Goal: Information Seeking & Learning: Learn about a topic

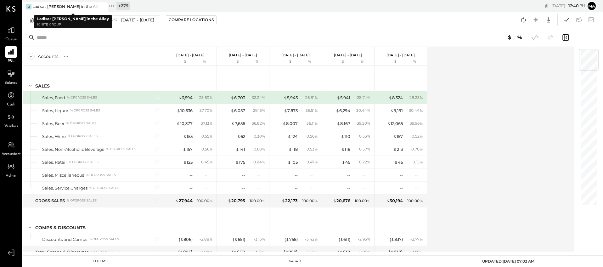
click at [103, 6] on icon at bounding box center [102, 7] width 8 height 8
click at [27, 6] on icon at bounding box center [27, 6] width 8 height 8
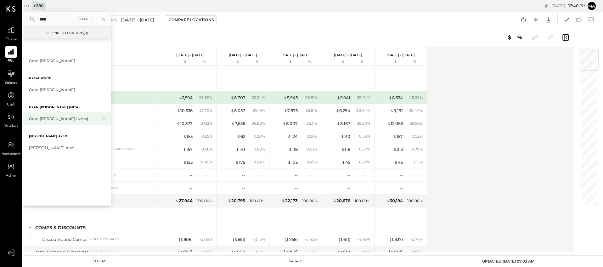
type input "****"
click at [58, 118] on div "Gran [PERSON_NAME] (New)" at bounding box center [63, 119] width 68 height 6
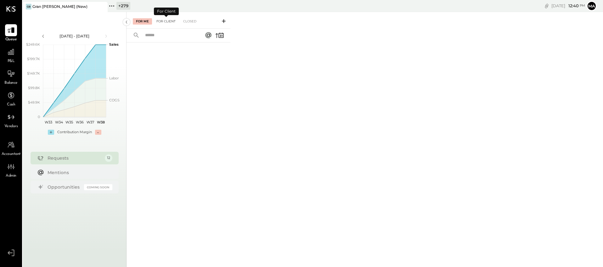
click at [168, 21] on div "For Client" at bounding box center [165, 21] width 25 height 6
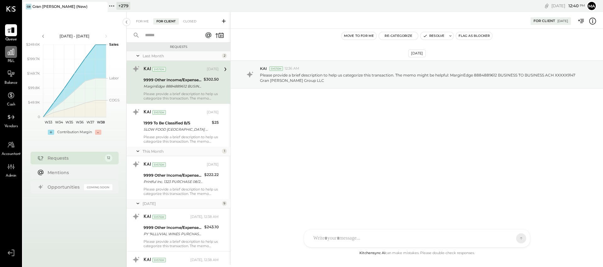
click at [11, 53] on icon at bounding box center [11, 52] width 8 height 8
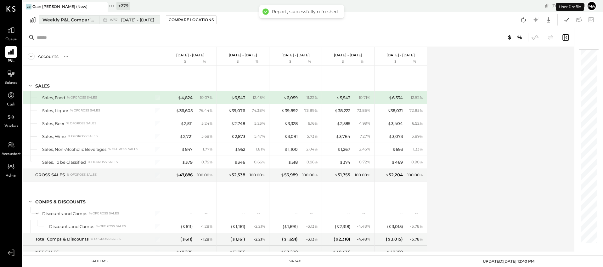
click at [94, 20] on div "Weekly P&L Comparison" at bounding box center [68, 20] width 53 height 6
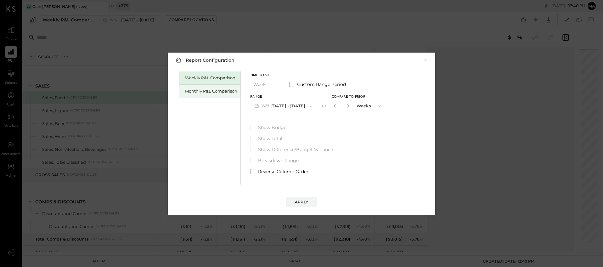
click at [222, 90] on div "Monthly P&L Comparison" at bounding box center [211, 91] width 52 height 6
click at [283, 103] on button "M09 [DATE] - [DATE]" at bounding box center [283, 106] width 66 height 12
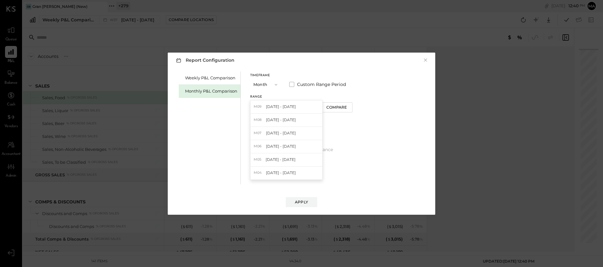
drag, startPoint x: 281, startPoint y: 117, endPoint x: 307, endPoint y: 116, distance: 25.8
click at [283, 117] on span "[DATE] - [DATE]" at bounding box center [281, 119] width 30 height 5
click at [338, 109] on div "Compare" at bounding box center [336, 106] width 20 height 5
click at [346, 105] on icon "button" at bounding box center [348, 106] width 4 height 4
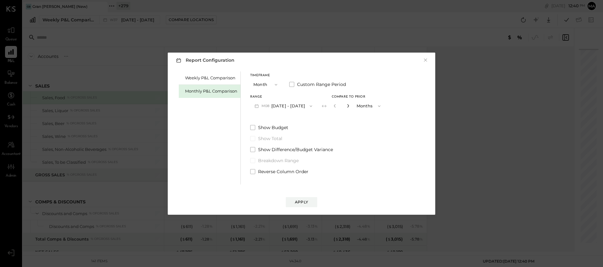
type input "*"
click at [304, 200] on div "Apply" at bounding box center [301, 201] width 13 height 5
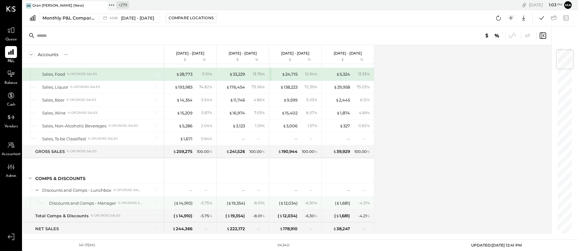
scroll to position [22, 0]
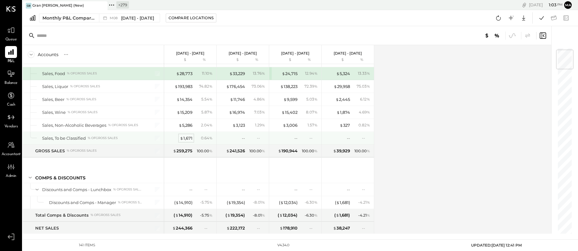
click at [186, 137] on div "$ 1,671" at bounding box center [186, 138] width 13 height 6
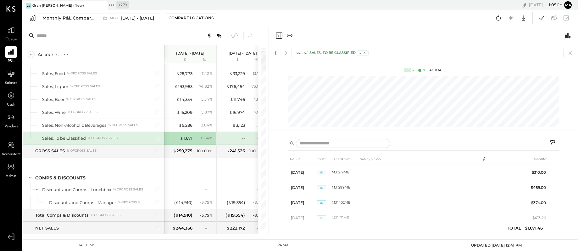
click at [570, 52] on icon at bounding box center [571, 52] width 9 height 9
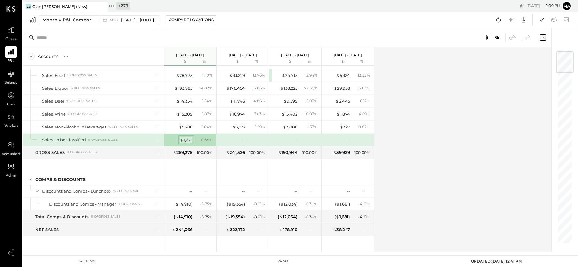
click at [191, 139] on div "$ 1,671" at bounding box center [186, 140] width 13 height 6
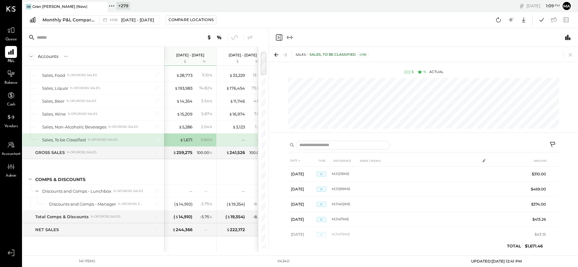
click at [554, 143] on icon at bounding box center [554, 145] width 8 height 8
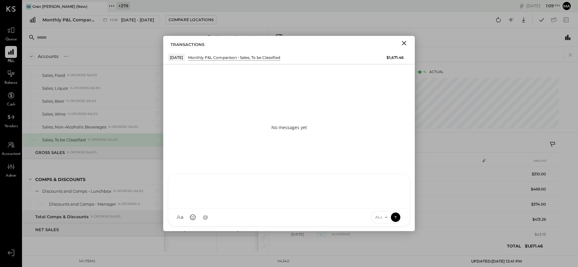
click at [243, 208] on div at bounding box center [289, 191] width 242 height 34
type input "*****"
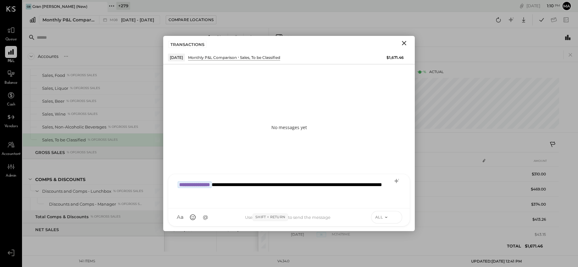
click at [396, 217] on icon at bounding box center [396, 217] width 6 height 6
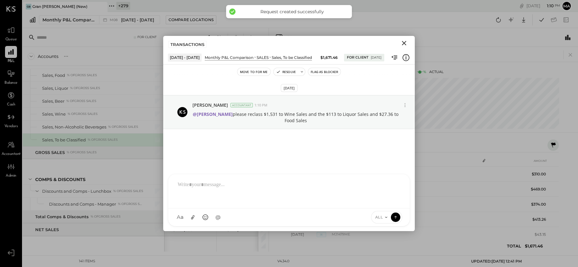
click at [404, 42] on icon "Close" at bounding box center [405, 43] width 8 height 8
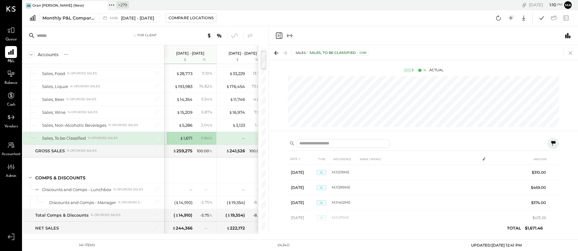
click at [570, 52] on icon at bounding box center [571, 52] width 9 height 9
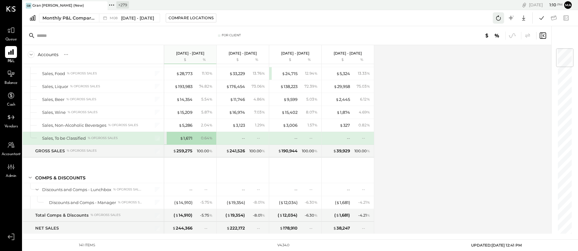
click at [497, 16] on icon at bounding box center [499, 18] width 8 height 8
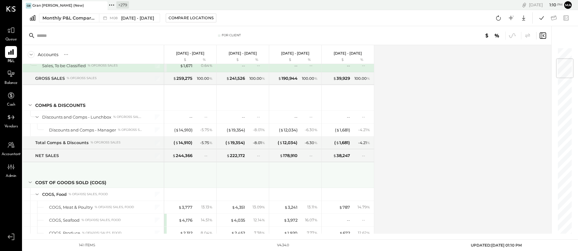
scroll to position [98, 0]
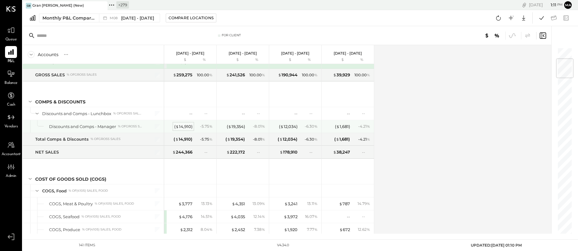
click at [185, 126] on div "( $ 14,910 )" at bounding box center [183, 126] width 18 height 6
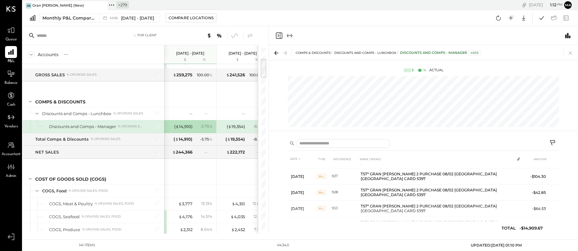
scroll to position [226, 0]
click at [570, 53] on icon at bounding box center [571, 52] width 9 height 9
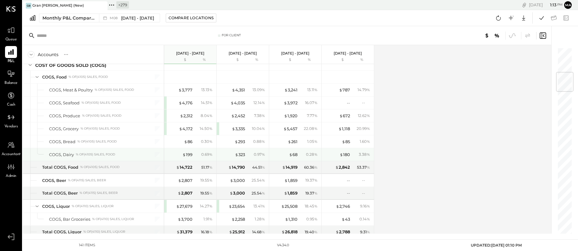
scroll to position [213, 0]
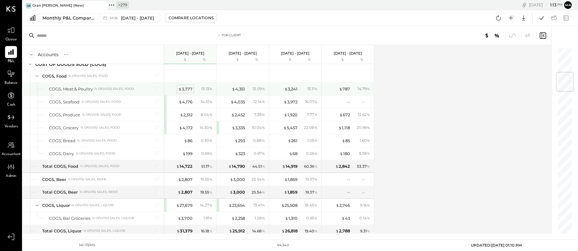
click at [187, 88] on div "$ 3,777" at bounding box center [185, 89] width 14 height 6
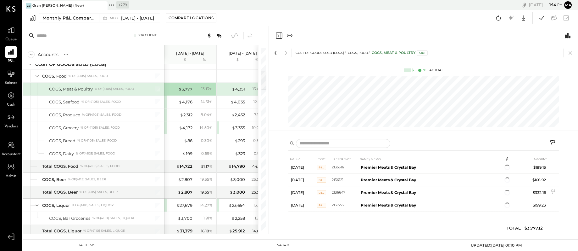
scroll to position [192, 0]
drag, startPoint x: 572, startPoint y: 53, endPoint x: 469, endPoint y: 76, distance: 105.4
click at [572, 53] on icon at bounding box center [571, 52] width 9 height 9
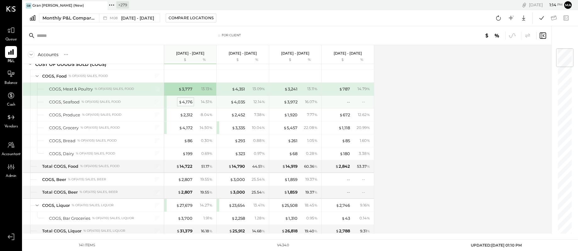
click at [187, 102] on div "$ 4,176" at bounding box center [186, 102] width 14 height 6
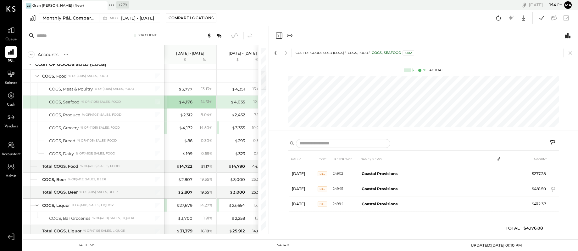
scroll to position [67, 0]
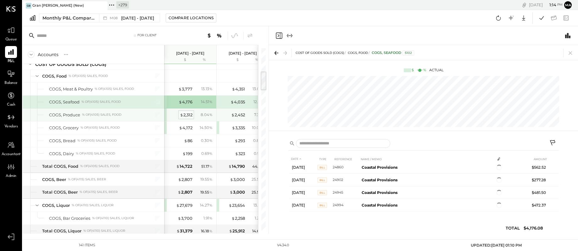
click at [183, 113] on span "$" at bounding box center [181, 114] width 3 height 5
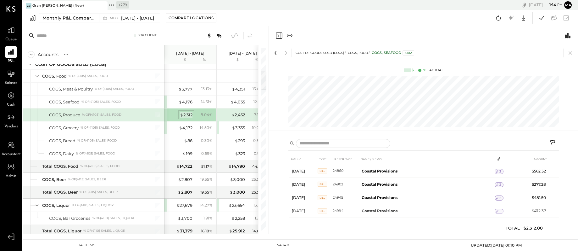
scroll to position [89, 0]
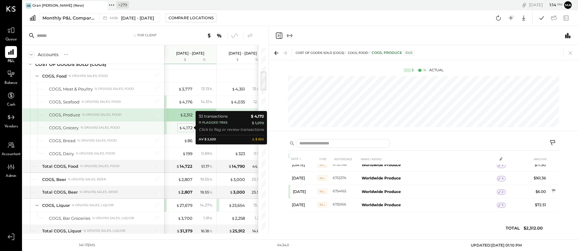
click at [187, 127] on div "$ 4,172" at bounding box center [186, 128] width 14 height 6
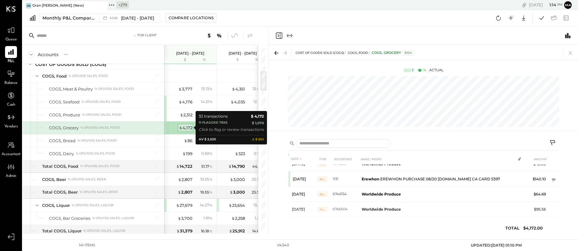
scroll to position [361, 0]
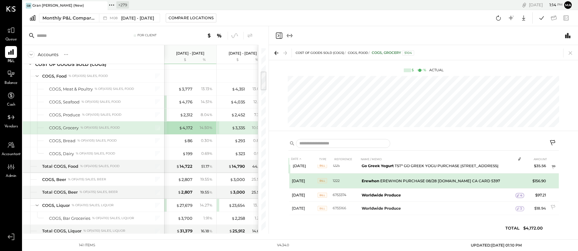
scroll to position [395, 0]
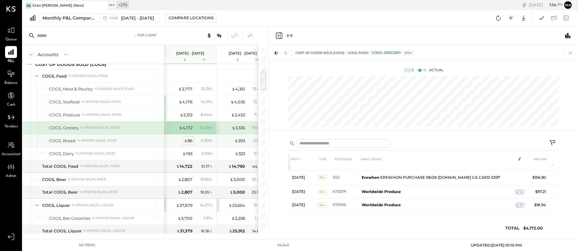
click at [189, 138] on div "$ 86" at bounding box center [188, 141] width 8 height 6
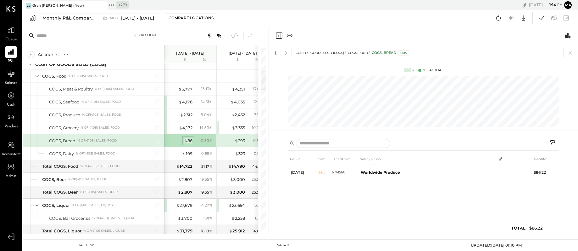
scroll to position [0, 0]
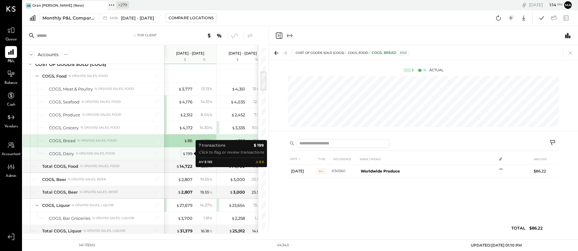
click at [188, 151] on div "$ 199" at bounding box center [188, 153] width 10 height 6
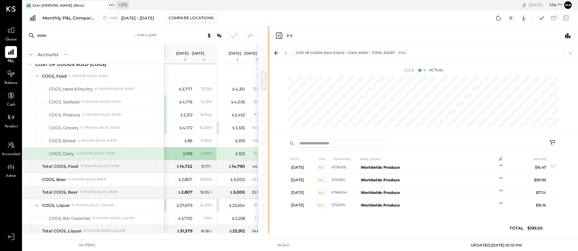
scroll to position [46, 0]
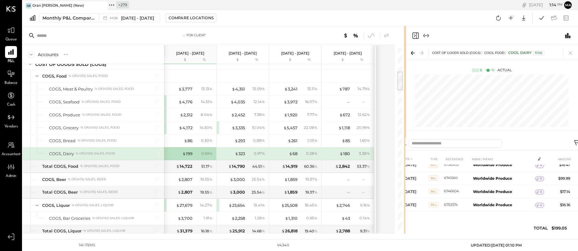
drag, startPoint x: 268, startPoint y: 144, endPoint x: 406, endPoint y: 135, distance: 137.8
click at [406, 135] on div "For Client Accounts S % GL [DATE] - [DATE] $ % [DATE] - [DATE] $ % [DATE] - [DA…" at bounding box center [301, 129] width 556 height 207
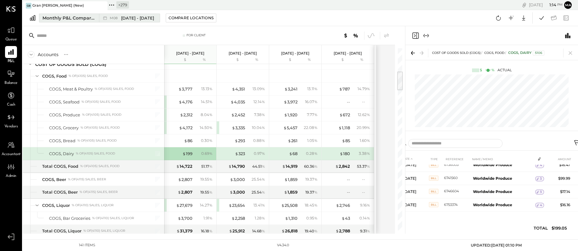
click at [89, 18] on div "Monthly P&L Comparison" at bounding box center [68, 18] width 53 height 6
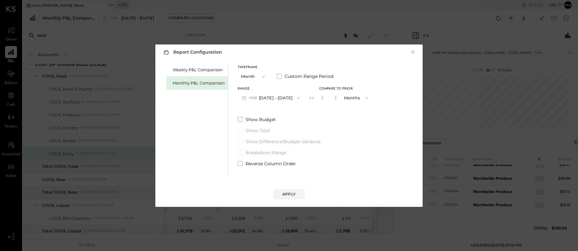
click at [240, 118] on span at bounding box center [240, 119] width 5 height 5
click at [284, 193] on div "Apply" at bounding box center [289, 193] width 13 height 5
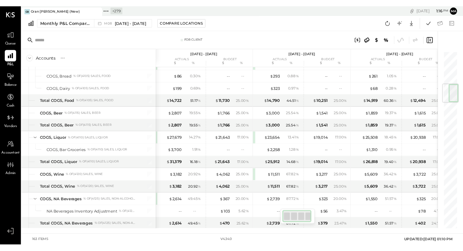
scroll to position [0, 1]
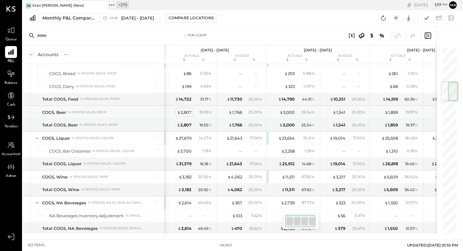
click at [189, 109] on div "$ 2,807" at bounding box center [184, 112] width 14 height 6
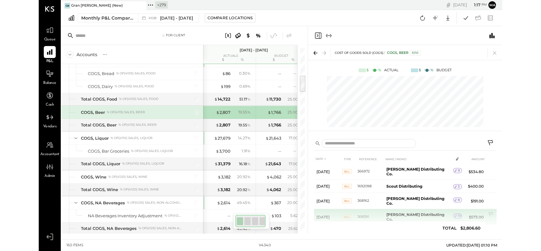
scroll to position [45, 0]
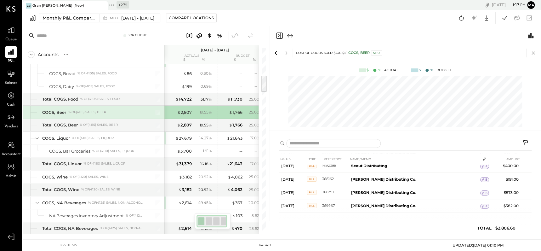
click at [533, 52] on icon at bounding box center [532, 52] width 3 height 3
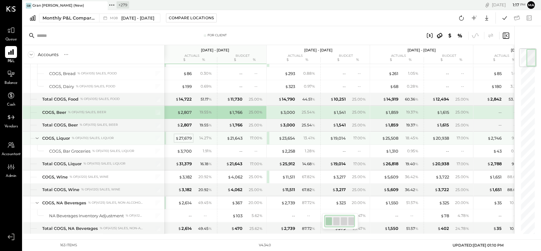
click at [182, 136] on div "$ 27,679" at bounding box center [183, 138] width 16 height 6
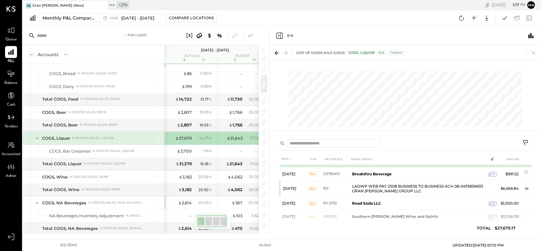
scroll to position [89, 0]
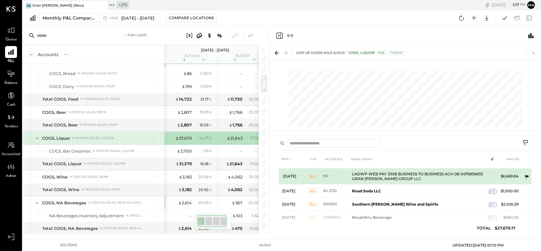
click at [524, 174] on icon at bounding box center [526, 177] width 6 height 6
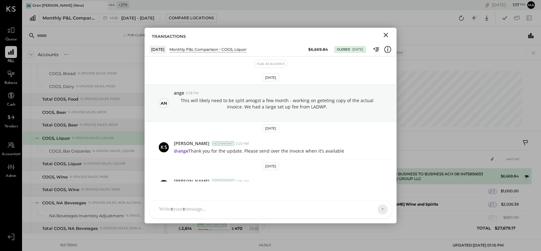
scroll to position [107, 0]
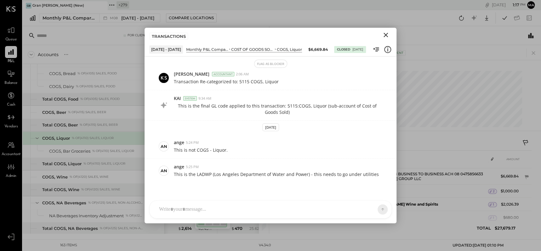
click at [385, 34] on icon "Close" at bounding box center [385, 35] width 4 height 4
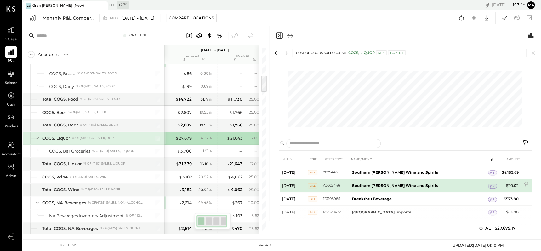
scroll to position [207, 0]
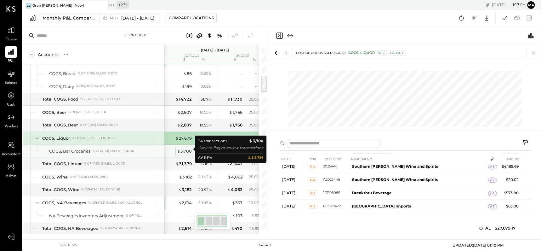
drag, startPoint x: 188, startPoint y: 148, endPoint x: 180, endPoint y: 148, distance: 8.2
click at [188, 148] on div "$ 3,700" at bounding box center [184, 151] width 15 height 6
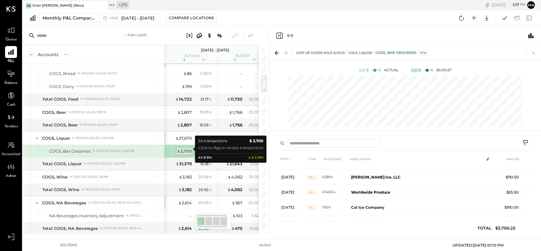
scroll to position [230, 0]
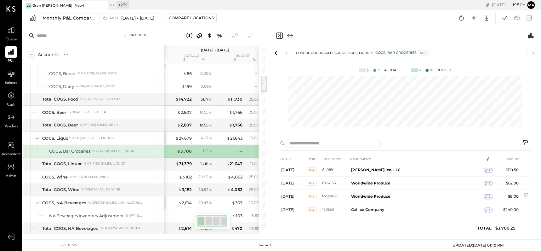
scroll to position [270, 0]
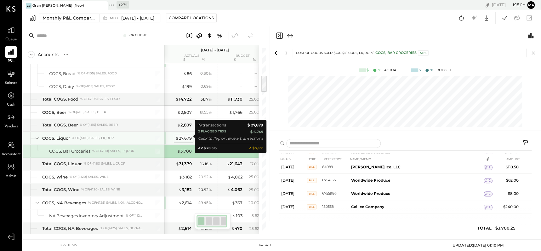
click at [183, 135] on div "$ 27,679" at bounding box center [183, 138] width 16 height 6
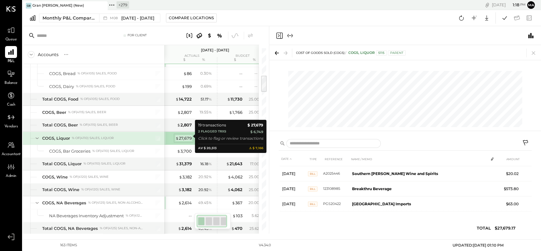
scroll to position [240, 0]
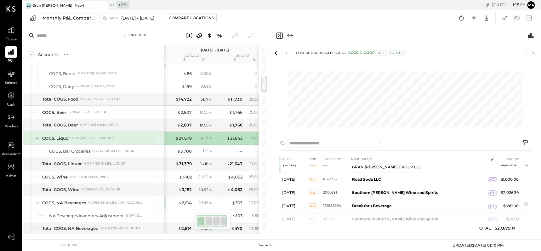
scroll to position [59, 0]
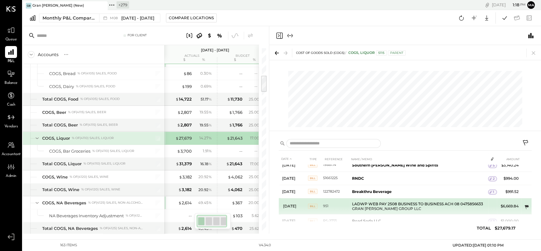
click at [525, 205] on icon at bounding box center [526, 207] width 4 height 4
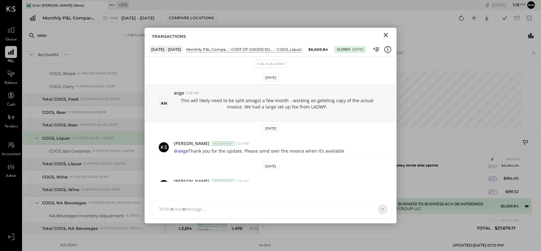
scroll to position [107, 0]
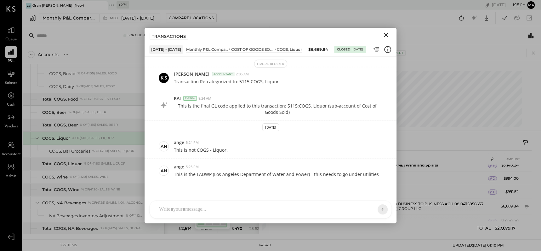
click at [384, 34] on icon "Close" at bounding box center [385, 35] width 4 height 4
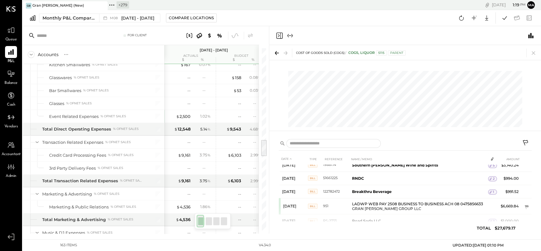
scroll to position [927, 0]
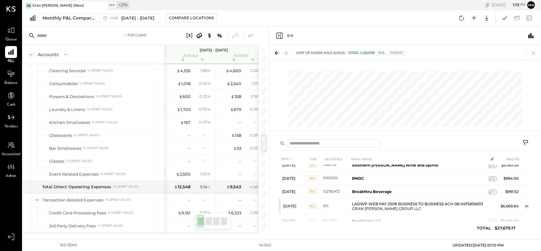
click at [269, 127] on div at bounding box center [405, 103] width 272 height 71
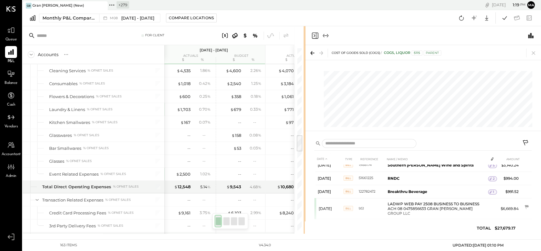
drag, startPoint x: 268, startPoint y: 127, endPoint x: 304, endPoint y: 126, distance: 36.5
click at [304, 126] on div "For Client Accounts S % GL [DATE] - [DATE] actuals budget $ % $ % [DATE] - [DAT…" at bounding box center [282, 129] width 518 height 207
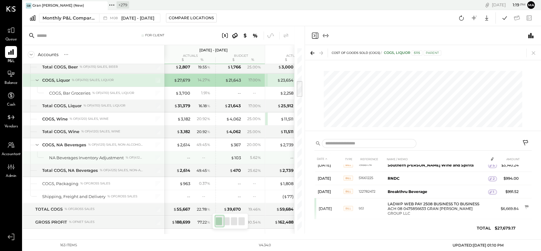
scroll to position [348, 0]
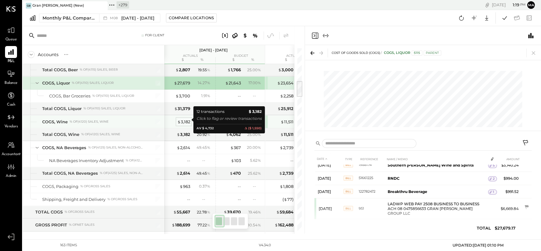
click at [184, 119] on div "$ 3,182" at bounding box center [183, 122] width 13 height 6
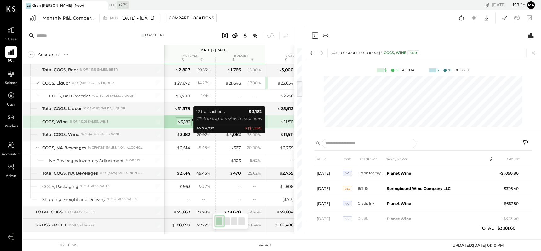
scroll to position [66, 0]
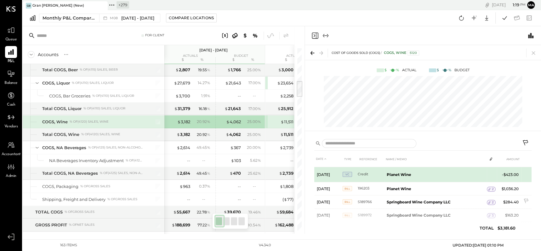
scroll to position [117, 0]
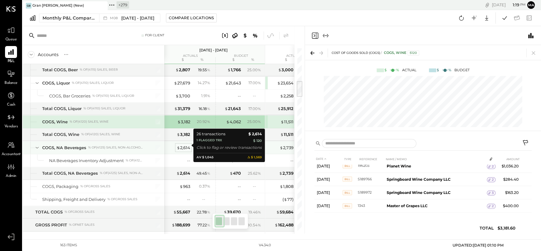
click at [183, 146] on div "$ 2,614" at bounding box center [184, 147] width 14 height 6
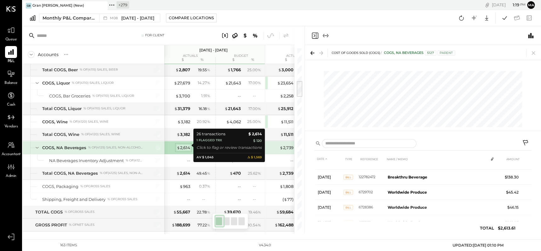
scroll to position [127, 0]
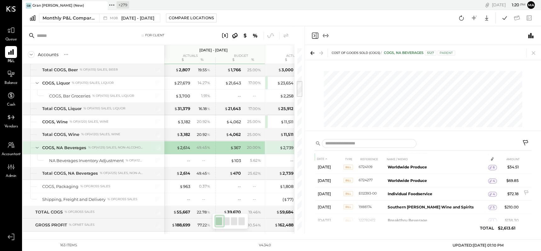
scroll to position [61, 0]
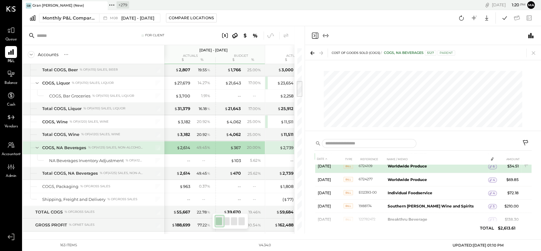
click at [493, 166] on span "6" at bounding box center [494, 166] width 2 height 4
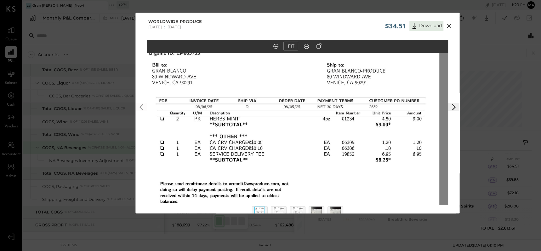
drag, startPoint x: 300, startPoint y: 104, endPoint x: 291, endPoint y: 173, distance: 68.9
click at [291, 173] on img at bounding box center [288, 179] width 301 height 390
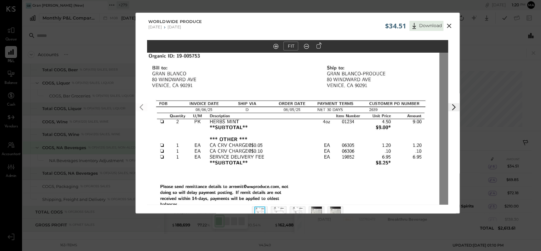
click at [280, 208] on img at bounding box center [278, 213] width 11 height 14
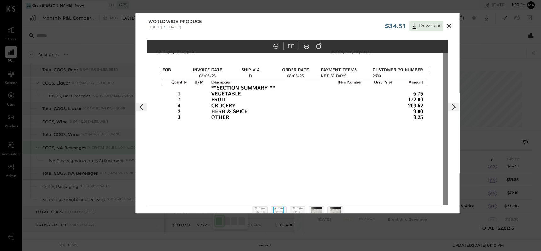
drag, startPoint x: 274, startPoint y: 96, endPoint x: 268, endPoint y: 126, distance: 30.7
click at [268, 126] on img at bounding box center [292, 148] width 301 height 390
click at [298, 209] on img at bounding box center [297, 213] width 11 height 14
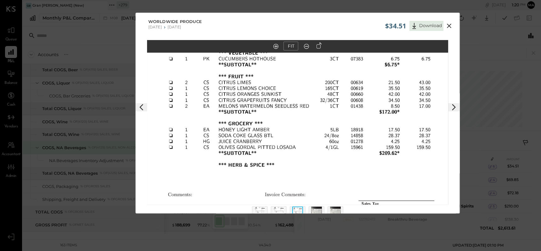
click at [448, 26] on icon at bounding box center [449, 26] width 4 height 4
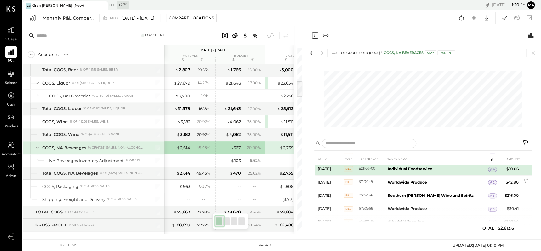
scroll to position [273, 0]
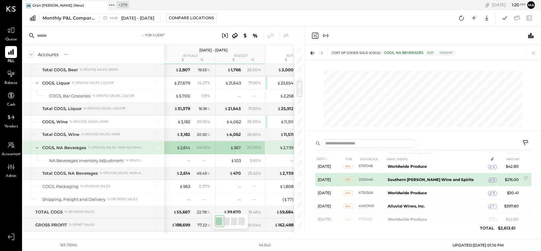
click at [491, 178] on icon at bounding box center [490, 180] width 4 height 4
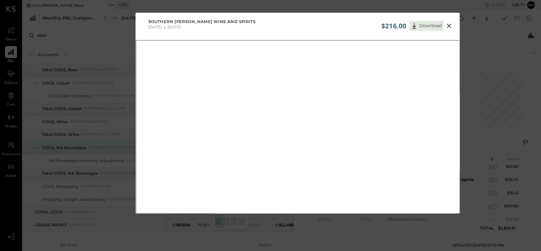
click at [446, 24] on icon at bounding box center [449, 26] width 8 height 8
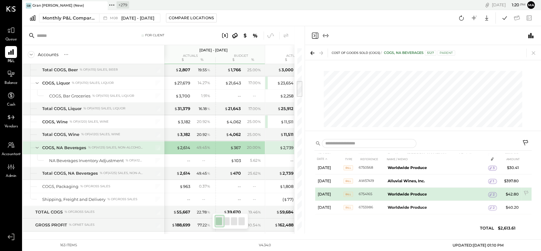
scroll to position [299, 0]
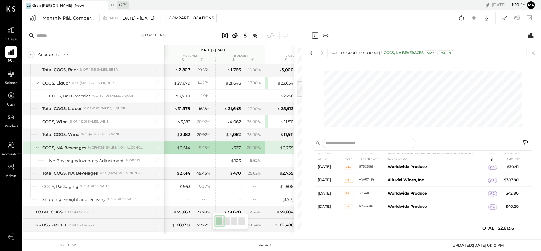
click at [533, 52] on icon at bounding box center [532, 52] width 3 height 3
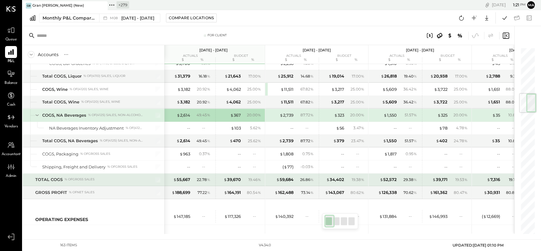
scroll to position [390, 0]
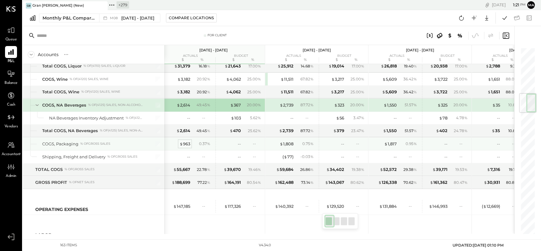
click at [187, 141] on div "$ 963" at bounding box center [184, 144] width 11 height 6
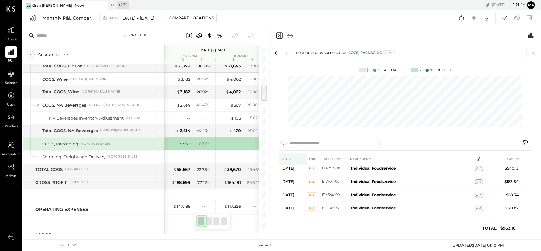
scroll to position [6, 0]
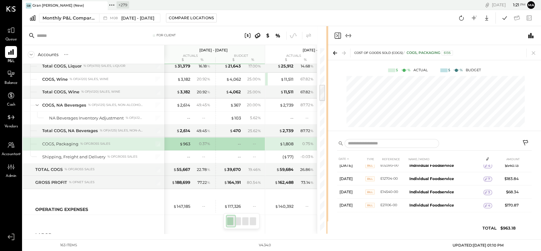
drag, startPoint x: 268, startPoint y: 159, endPoint x: 328, endPoint y: 154, distance: 59.4
click at [328, 154] on div "For Client Accounts S % GL [DATE] - [DATE] actuals budget $ % $ % [DATE] - [DAT…" at bounding box center [282, 129] width 518 height 207
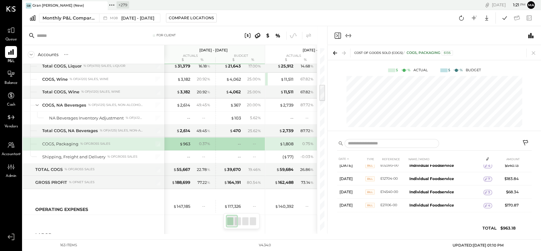
click at [327, 190] on div "DATE TYPE REFERENCE NAME / MEMO AMOUNT [DATE] Bill E02393-00 Individual Foodser…" at bounding box center [433, 183] width 213 height 99
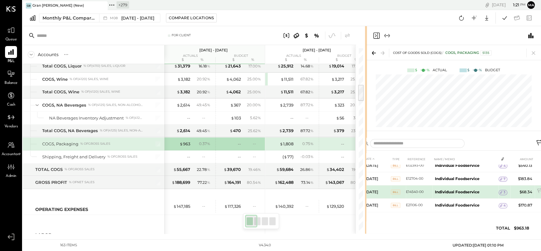
drag, startPoint x: 326, startPoint y: 191, endPoint x: 366, endPoint y: 186, distance: 40.3
click at [366, 186] on div "For Client Accounts S % GL [DATE] - [DATE] actuals budget $ % $ % [DATE] - [DAT…" at bounding box center [282, 129] width 518 height 207
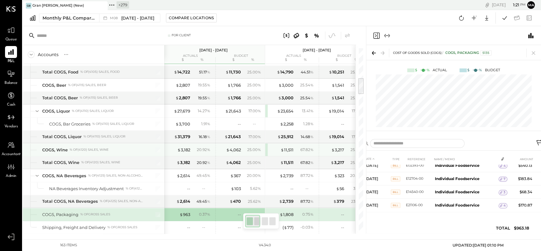
scroll to position [318, 0]
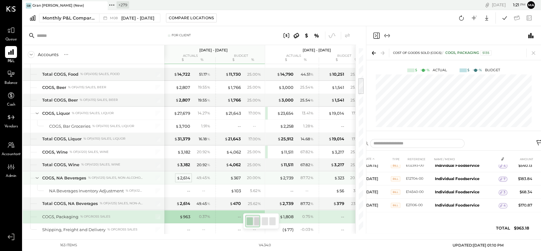
click at [184, 175] on div "$ 2,614" at bounding box center [184, 178] width 14 height 6
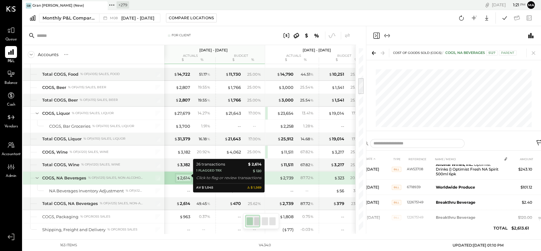
scroll to position [16, 0]
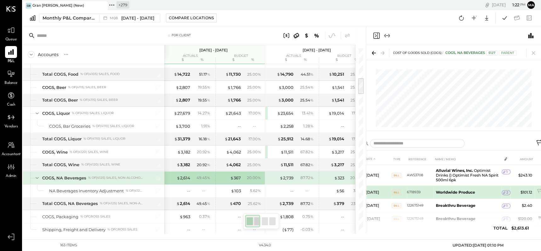
click at [506, 191] on span "2" at bounding box center [507, 192] width 2 height 4
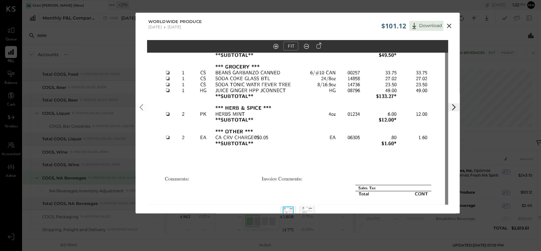
drag, startPoint x: 326, startPoint y: 117, endPoint x: 323, endPoint y: 101, distance: 16.7
click at [323, 101] on img at bounding box center [294, 98] width 301 height 390
click at [308, 208] on img at bounding box center [307, 213] width 11 height 14
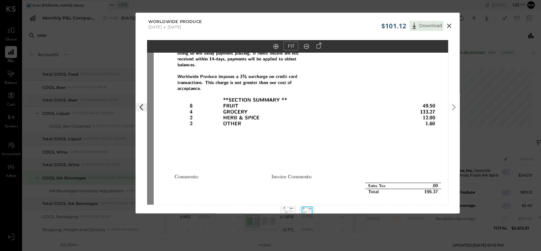
drag, startPoint x: 310, startPoint y: 143, endPoint x: 317, endPoint y: 125, distance: 19.3
click at [317, 124] on img at bounding box center [304, 96] width 301 height 390
drag, startPoint x: 290, startPoint y: 207, endPoint x: 291, endPoint y: 197, distance: 10.2
click at [290, 207] on img at bounding box center [288, 213] width 11 height 14
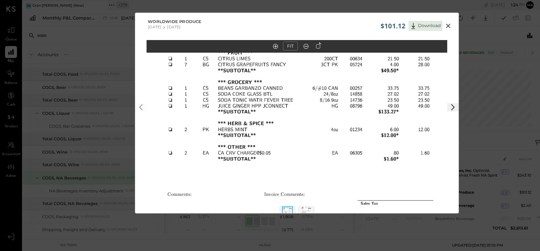
scroll to position [0, 3]
click at [448, 26] on icon at bounding box center [448, 26] width 4 height 4
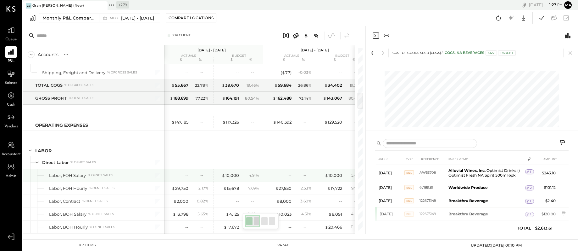
scroll to position [0, 5]
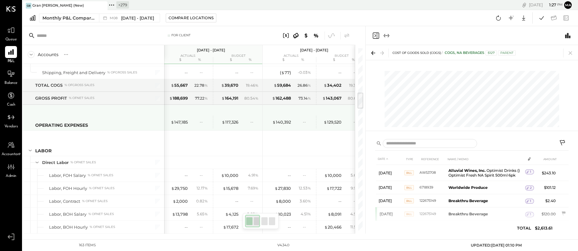
click at [204, 122] on div "--" at bounding box center [204, 121] width 8 height 5
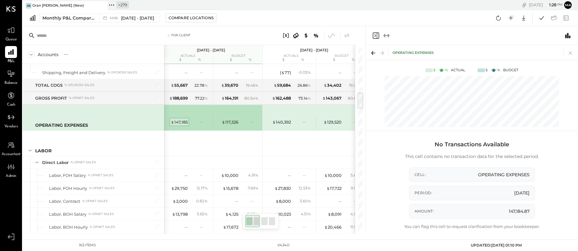
click at [180, 122] on div "$ 147,185" at bounding box center [179, 122] width 17 height 6
click at [201, 122] on div "--" at bounding box center [204, 121] width 8 height 5
click at [178, 122] on div "$ 147,185" at bounding box center [179, 122] width 17 height 6
click at [570, 51] on icon at bounding box center [571, 52] width 9 height 9
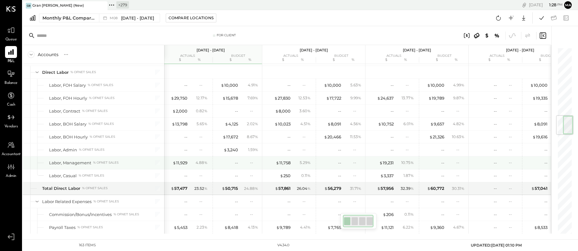
scroll to position [587, 0]
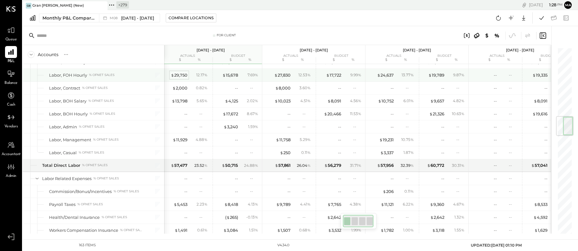
click at [177, 75] on div "$ 29,750" at bounding box center [179, 75] width 17 height 6
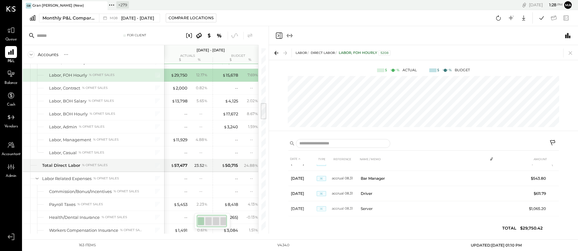
scroll to position [799, 0]
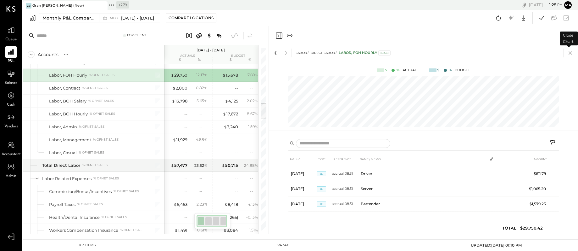
click at [571, 52] on icon at bounding box center [571, 52] width 9 height 9
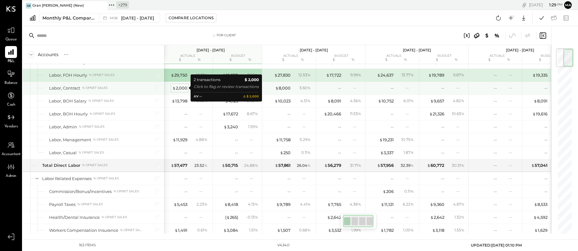
click at [182, 88] on div "$ 2,000" at bounding box center [179, 88] width 15 height 6
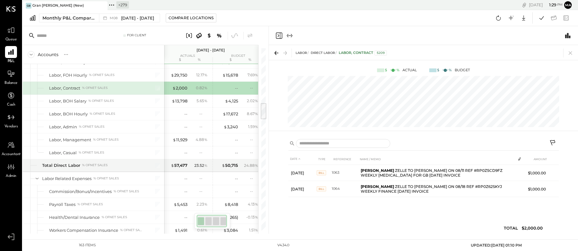
drag, startPoint x: 571, startPoint y: 52, endPoint x: 232, endPoint y: 84, distance: 341.1
click at [571, 52] on icon at bounding box center [570, 52] width 3 height 3
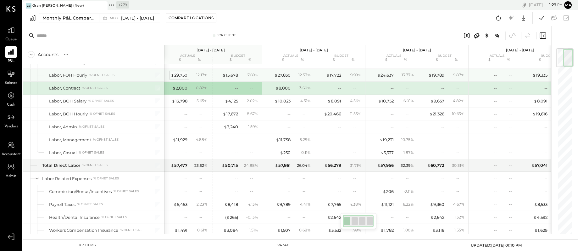
click at [177, 74] on div "$ 29,750" at bounding box center [179, 75] width 17 height 6
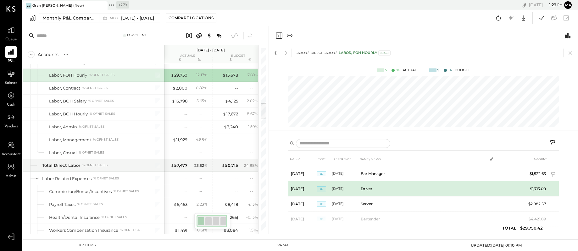
scroll to position [181, 0]
click at [553, 186] on icon at bounding box center [554, 189] width 6 height 6
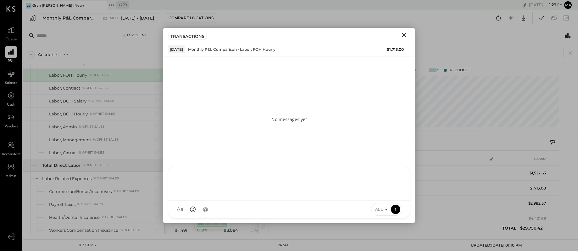
click at [284, 195] on div at bounding box center [289, 182] width 229 height 25
type input "*****"
click at [232, 179] on span "[PERSON_NAME]" at bounding box center [228, 180] width 49 height 6
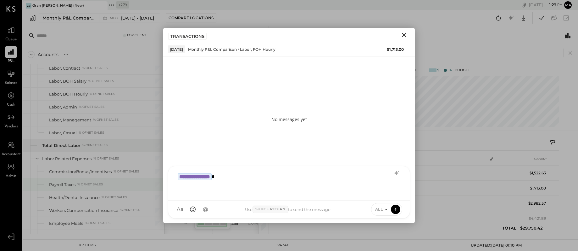
scroll to position [612, 0]
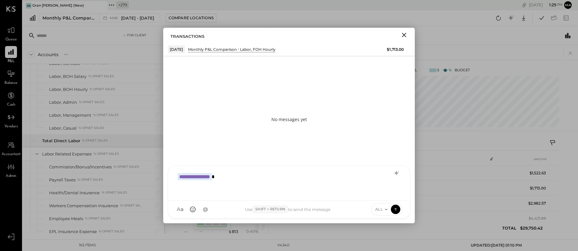
click at [278, 181] on div "**********" at bounding box center [289, 182] width 229 height 25
click at [400, 207] on button at bounding box center [395, 208] width 9 height 9
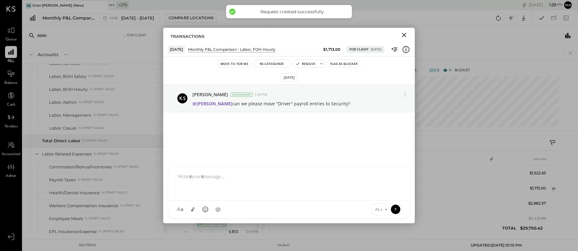
click at [403, 35] on icon "Close" at bounding box center [405, 35] width 8 height 8
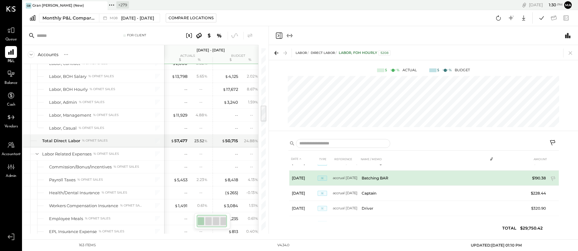
scroll to position [251, 0]
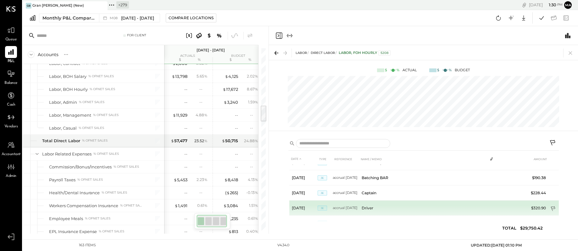
click at [553, 207] on icon at bounding box center [554, 209] width 6 height 6
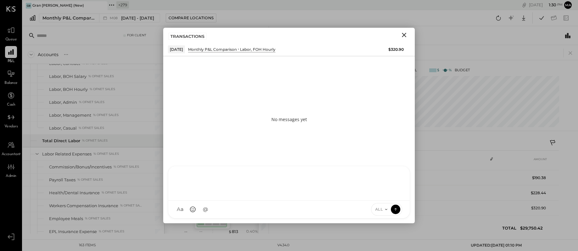
click at [282, 195] on div at bounding box center [289, 182] width 229 height 25
type input "*****"
click at [396, 207] on icon at bounding box center [396, 209] width 6 height 6
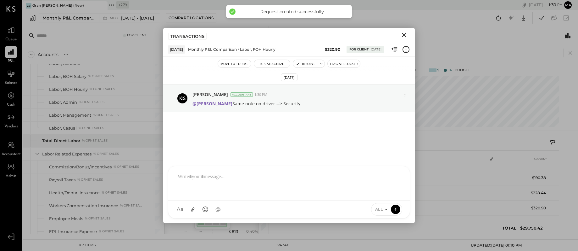
click at [405, 34] on icon "Close" at bounding box center [404, 35] width 4 height 4
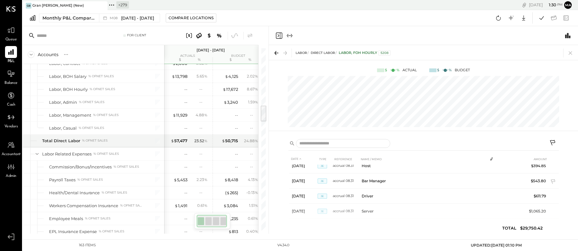
scroll to position [799, 0]
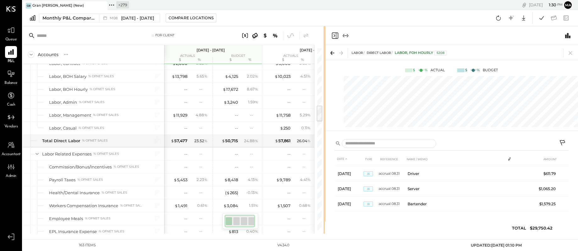
drag, startPoint x: 268, startPoint y: 104, endPoint x: 325, endPoint y: 98, distance: 57.6
click at [325, 98] on div "For Client Accounts S % GL [DATE] - [DATE] actuals budget $ % $ % [DATE] - [DAT…" at bounding box center [301, 129] width 556 height 207
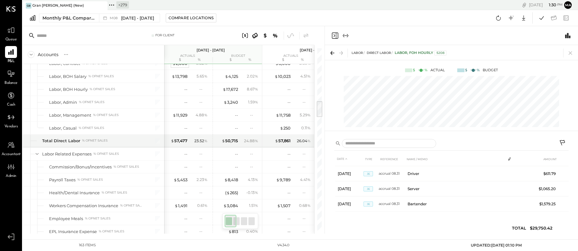
scroll to position [565, 0]
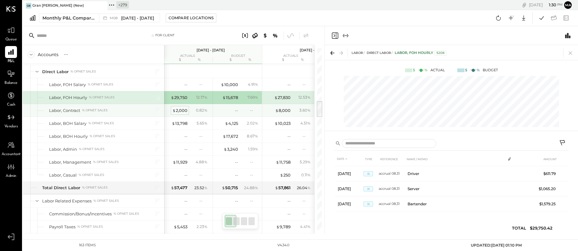
click at [181, 111] on div "$ 2,000" at bounding box center [179, 110] width 15 height 6
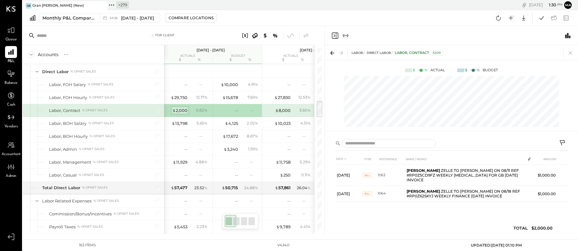
scroll to position [0, 0]
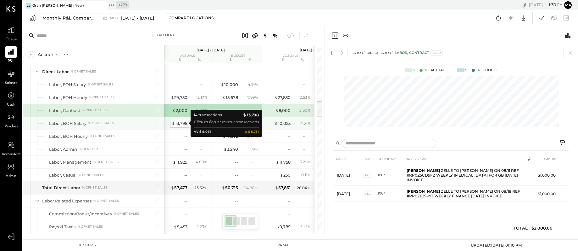
click at [181, 123] on div "$ 13,798" at bounding box center [180, 123] width 16 height 6
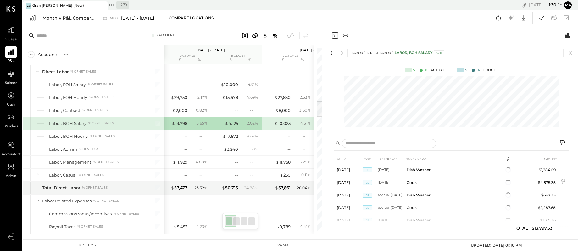
scroll to position [30, 0]
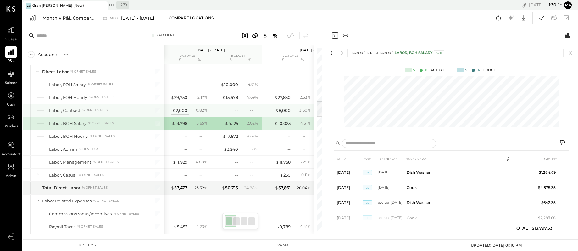
click at [179, 107] on div "$ 2,000" at bounding box center [179, 110] width 15 height 6
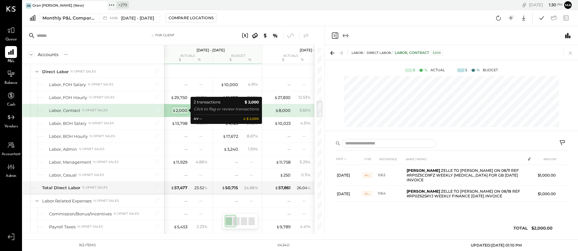
scroll to position [0, 0]
click at [179, 110] on div "$ 2,000" at bounding box center [179, 110] width 15 height 6
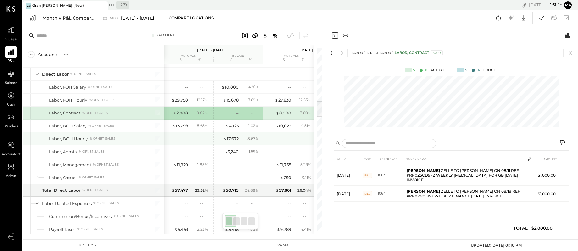
scroll to position [558, 0]
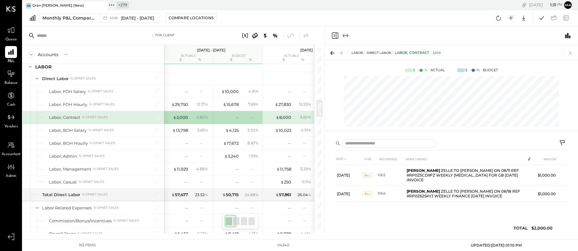
click at [563, 140] on icon at bounding box center [562, 142] width 5 height 5
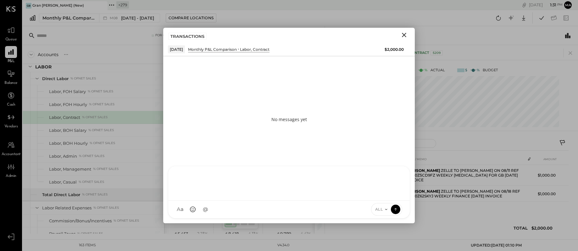
click at [350, 195] on div at bounding box center [289, 182] width 229 height 25
type input "*****"
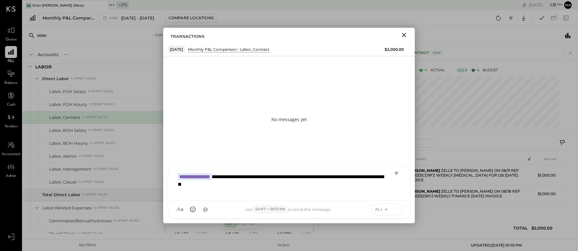
click at [397, 208] on icon at bounding box center [396, 209] width 6 height 6
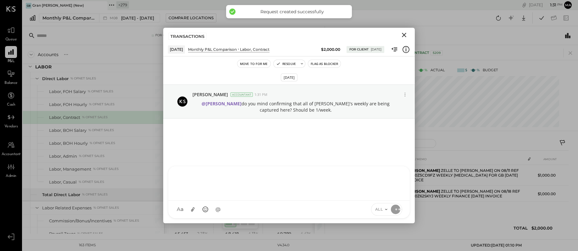
click at [404, 34] on icon "Close" at bounding box center [404, 35] width 4 height 4
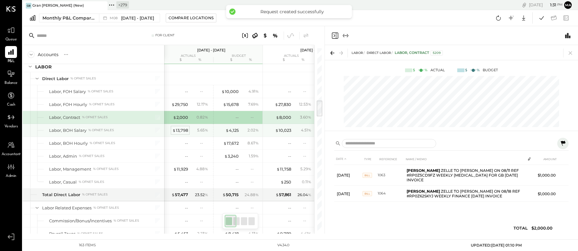
click at [179, 130] on div "$ 13,798" at bounding box center [180, 130] width 16 height 6
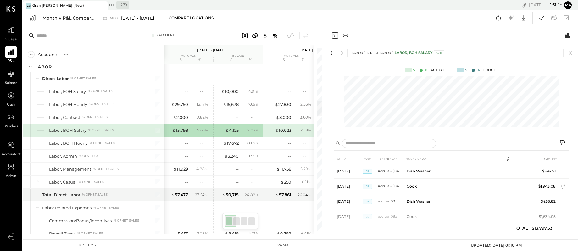
scroll to position [165, 0]
click at [186, 130] on div "$ 13,798" at bounding box center [180, 130] width 16 height 6
click at [564, 141] on icon at bounding box center [564, 143] width 8 height 8
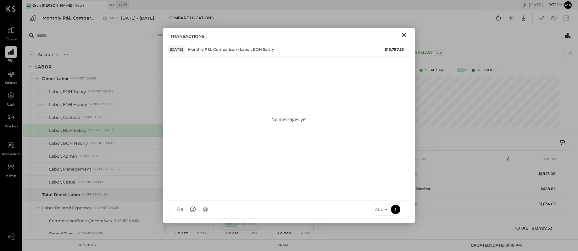
click at [238, 211] on div "FL [PERSON_NAME] A [PERSON_NAME] [PERSON_NAME] AR [PERSON_NAME] AP [PERSON_NAME…" at bounding box center [289, 192] width 242 height 53
type input "*****"
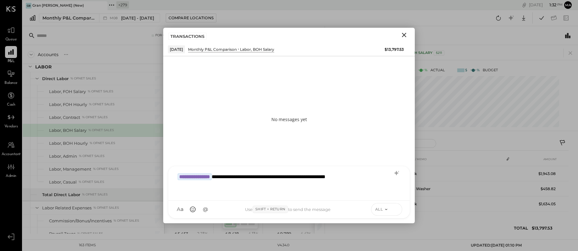
click at [397, 208] on icon at bounding box center [396, 209] width 6 height 6
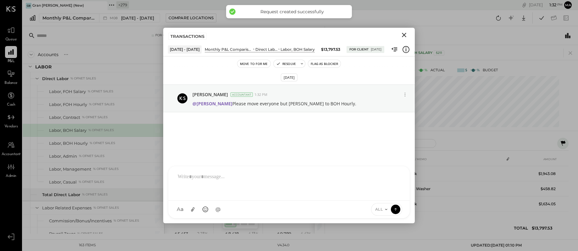
click at [405, 34] on icon "Close" at bounding box center [404, 35] width 4 height 4
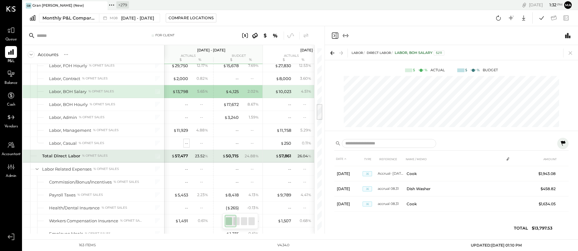
scroll to position [597, 0]
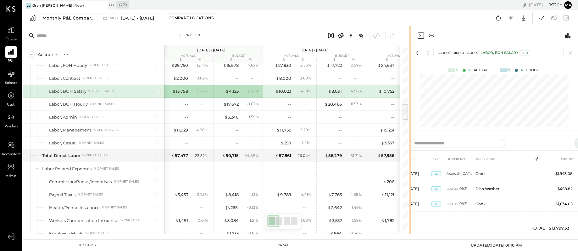
drag, startPoint x: 329, startPoint y: 123, endPoint x: 410, endPoint y: 116, distance: 82.1
click at [410, 116] on div at bounding box center [411, 129] width 2 height 207
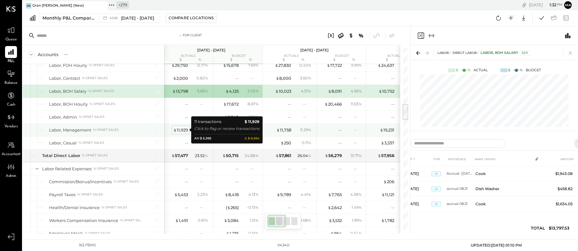
click at [180, 128] on div "$ 11,929" at bounding box center [180, 130] width 15 height 6
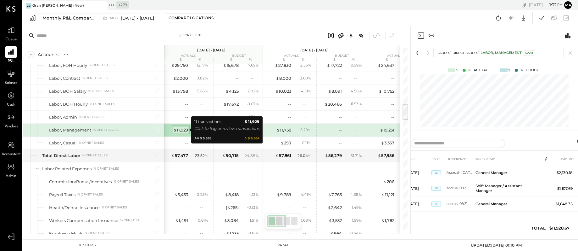
scroll to position [123, 0]
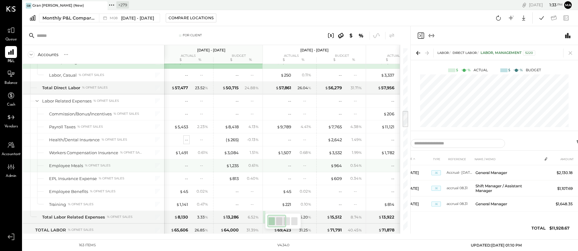
scroll to position [672, 0]
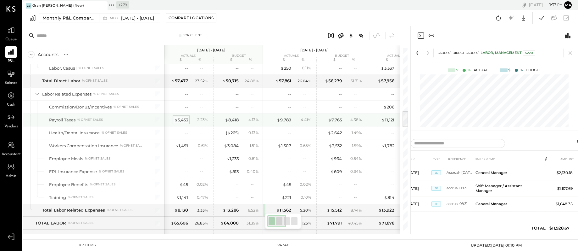
click at [182, 119] on div "$ 5,453" at bounding box center [181, 120] width 14 height 6
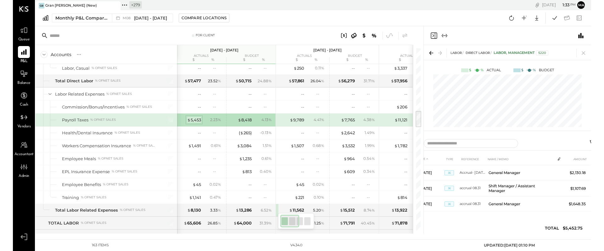
scroll to position [0, 0]
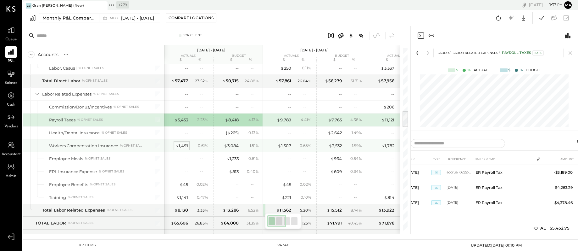
click at [183, 145] on div "$ 1,491" at bounding box center [181, 146] width 13 height 6
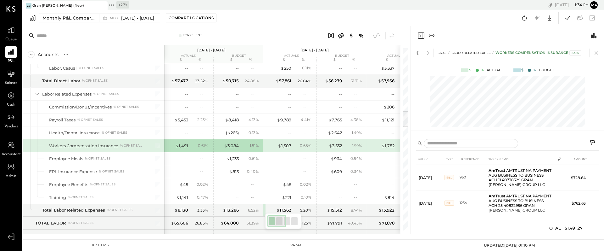
click at [593, 140] on icon at bounding box center [594, 143] width 8 height 8
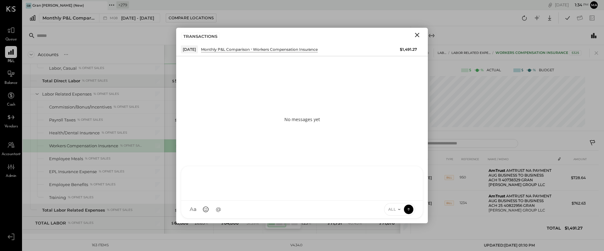
click at [235, 195] on div at bounding box center [302, 182] width 229 height 25
type input "*****"
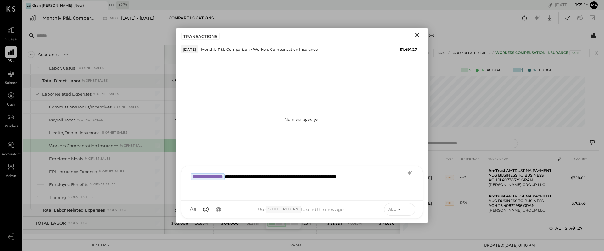
click at [409, 208] on icon at bounding box center [409, 207] width 3 height 1
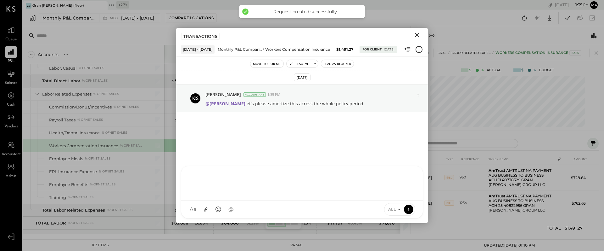
click at [417, 34] on icon "Close" at bounding box center [418, 35] width 8 height 8
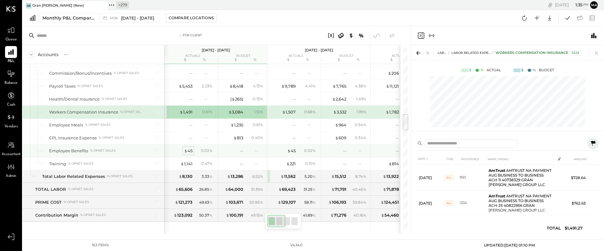
click at [189, 150] on div "$ 45" at bounding box center [188, 151] width 8 height 6
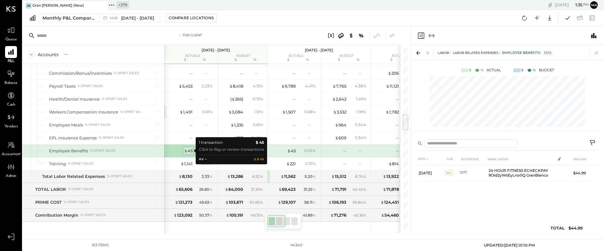
scroll to position [708, 0]
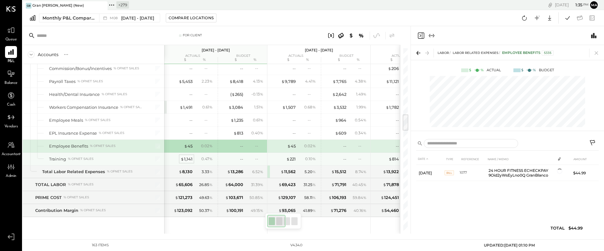
click at [188, 161] on div "$ 1,141" at bounding box center [187, 159] width 12 height 6
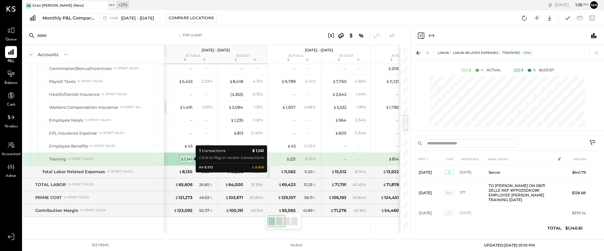
scroll to position [711, 0]
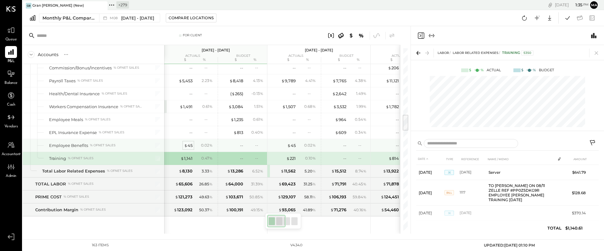
click at [189, 144] on div "$ 45" at bounding box center [188, 145] width 8 height 6
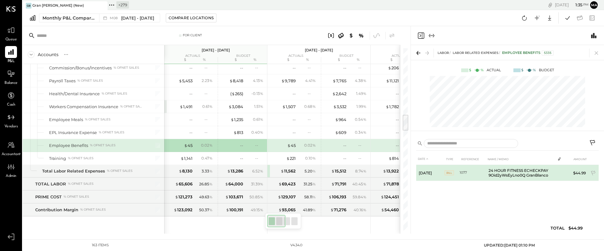
click at [518, 172] on td "24 HOUR FITNESS ECHECKPAY 9Oid2yWsEyLno0Q GranBlanco" at bounding box center [520, 173] width 69 height 16
click at [450, 172] on span "BILL" at bounding box center [449, 172] width 9 height 5
click at [563, 171] on td at bounding box center [560, 171] width 9 height 12
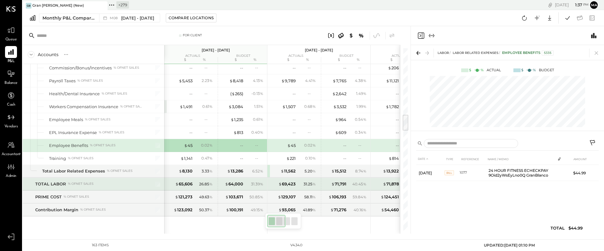
scroll to position [710, 0]
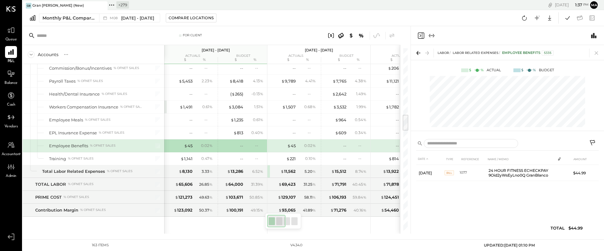
drag, startPoint x: 595, startPoint y: 51, endPoint x: 346, endPoint y: 133, distance: 262.7
click at [595, 51] on icon at bounding box center [596, 52] width 9 height 9
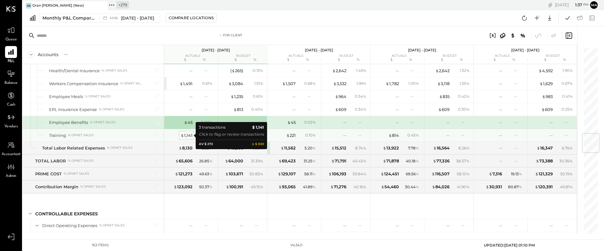
scroll to position [733, 0]
click at [187, 135] on div "$ 1,141" at bounding box center [187, 136] width 12 height 6
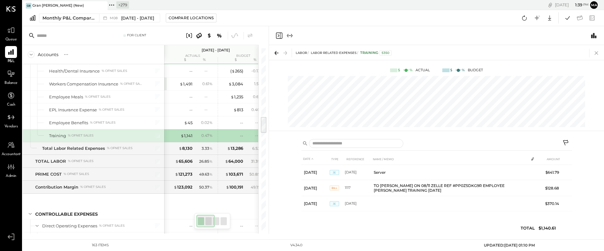
click at [597, 54] on icon at bounding box center [596, 52] width 9 height 9
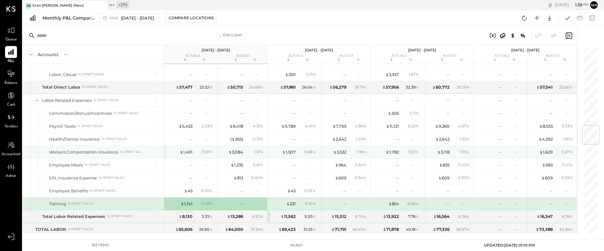
scroll to position [664, 0]
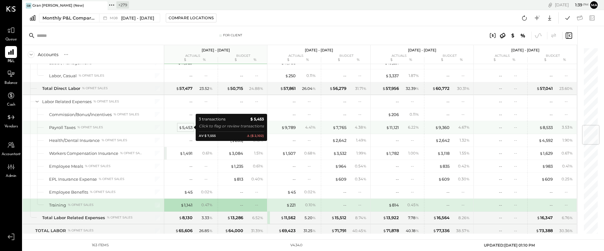
click at [186, 126] on div "$ 5,453" at bounding box center [186, 127] width 14 height 6
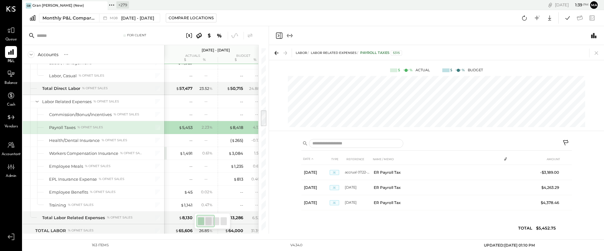
drag, startPoint x: 597, startPoint y: 53, endPoint x: 469, endPoint y: 90, distance: 133.6
click at [597, 53] on icon at bounding box center [596, 52] width 9 height 9
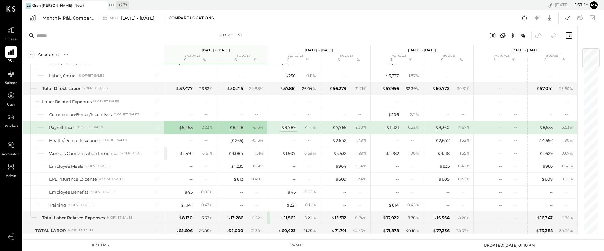
click at [289, 127] on div "$ 9,789" at bounding box center [288, 127] width 14 height 6
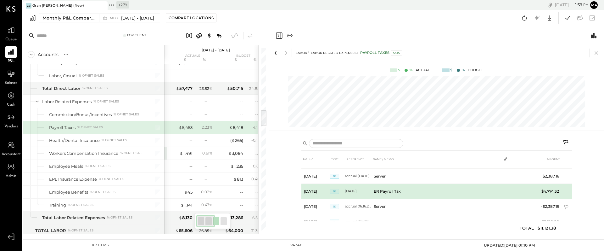
scroll to position [59, 0]
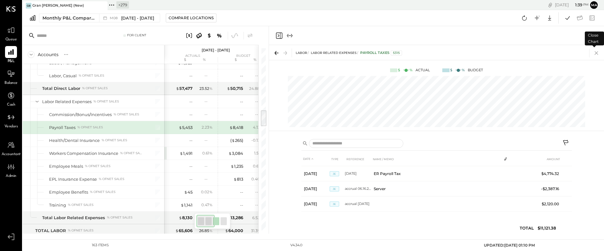
click at [597, 53] on icon at bounding box center [596, 52] width 9 height 9
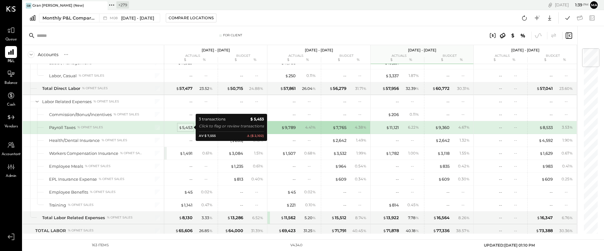
click at [184, 126] on div "$ 5,453" at bounding box center [186, 127] width 14 height 6
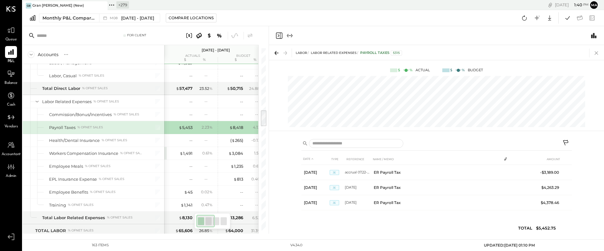
click at [596, 52] on icon at bounding box center [596, 52] width 9 height 9
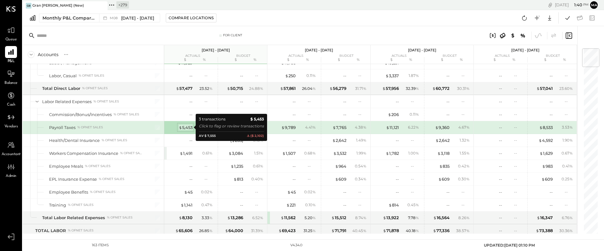
click at [187, 126] on div "$ 5,453" at bounding box center [186, 127] width 14 height 6
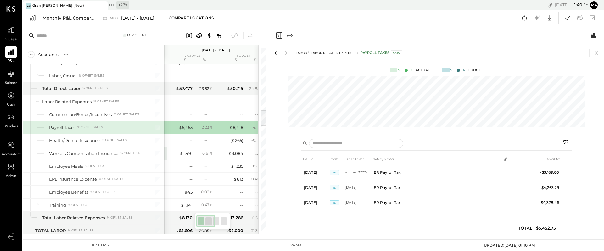
click at [566, 141] on icon at bounding box center [567, 143] width 8 height 8
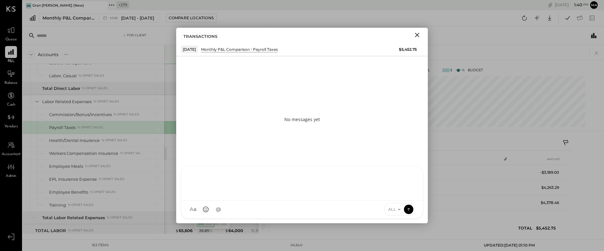
click at [300, 207] on div "FL [PERSON_NAME] A [PERSON_NAME] [PERSON_NAME] AR [PERSON_NAME] AP [PERSON_NAME…" at bounding box center [302, 192] width 242 height 53
type input "*****"
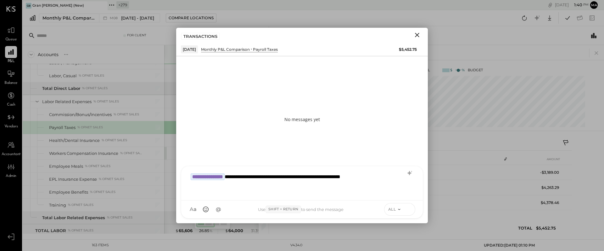
click at [409, 207] on icon at bounding box center [409, 209] width 6 height 6
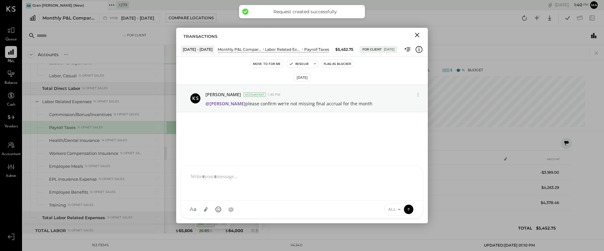
click at [418, 34] on icon "Close" at bounding box center [417, 35] width 4 height 4
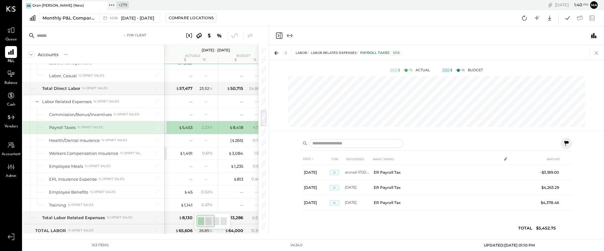
click at [598, 53] on icon at bounding box center [596, 52] width 9 height 9
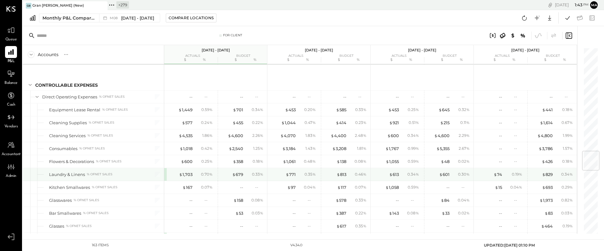
scroll to position [884, 0]
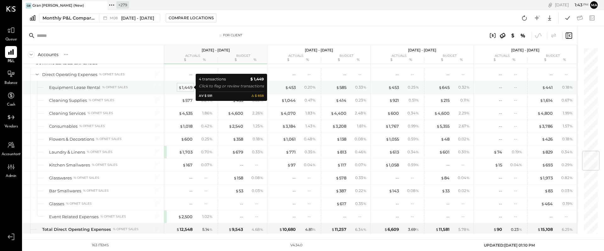
click at [189, 87] on div "$ 1,449" at bounding box center [185, 87] width 14 height 6
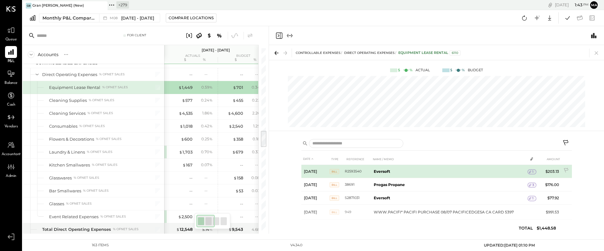
click at [533, 171] on span "1" at bounding box center [533, 171] width 1 height 4
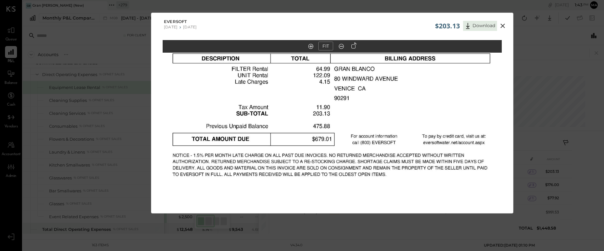
click at [502, 25] on icon at bounding box center [503, 26] width 4 height 4
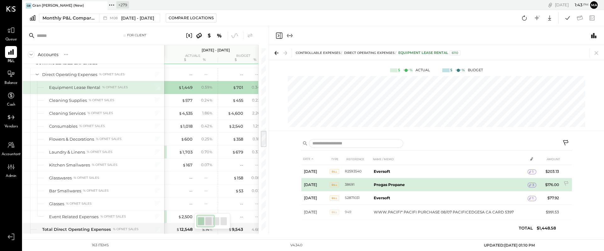
scroll to position [8, 0]
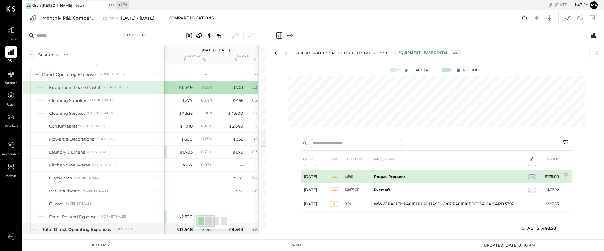
click at [533, 176] on span "3" at bounding box center [534, 176] width 2 height 4
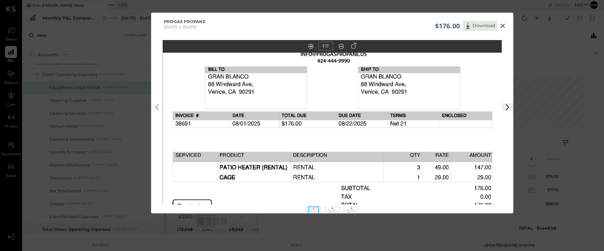
drag, startPoint x: 324, startPoint y: 108, endPoint x: 329, endPoint y: 159, distance: 51.8
click at [329, 159] on img at bounding box center [332, 200] width 339 height 439
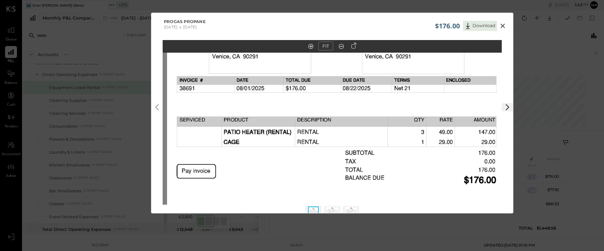
click at [502, 25] on icon at bounding box center [503, 26] width 4 height 4
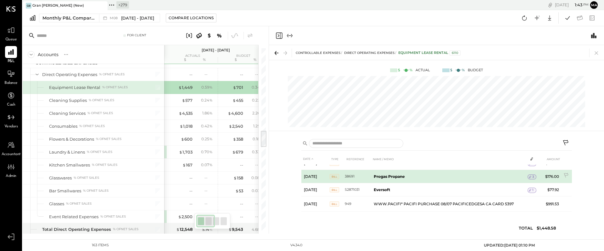
click at [533, 175] on span "3" at bounding box center [534, 176] width 2 height 4
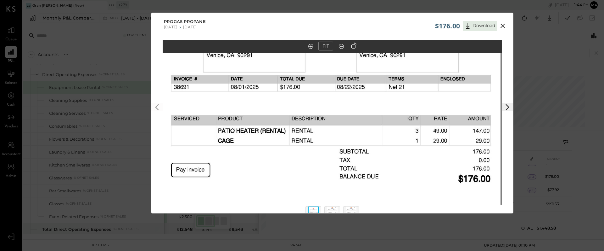
drag, startPoint x: 363, startPoint y: 114, endPoint x: 362, endPoint y: 164, distance: 50.4
click at [362, 164] on img at bounding box center [330, 164] width 339 height 439
click at [502, 25] on icon at bounding box center [503, 26] width 4 height 4
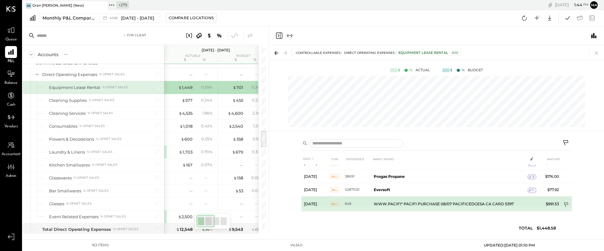
click at [566, 202] on icon at bounding box center [567, 205] width 6 height 6
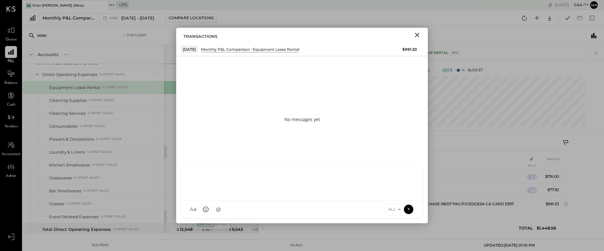
click at [333, 195] on div at bounding box center [302, 182] width 229 height 25
type input "*****"
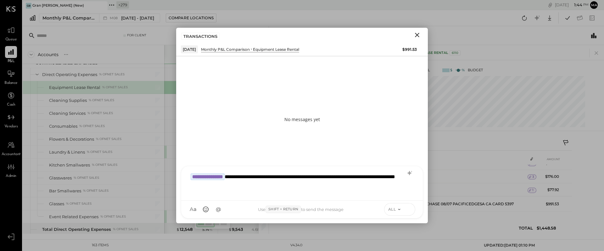
click at [410, 209] on icon at bounding box center [409, 209] width 6 height 6
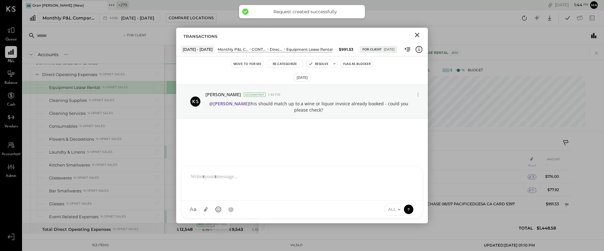
click at [417, 34] on icon "Close" at bounding box center [417, 35] width 4 height 4
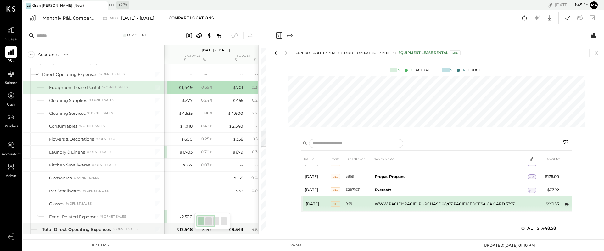
click at [566, 204] on icon at bounding box center [567, 205] width 4 height 4
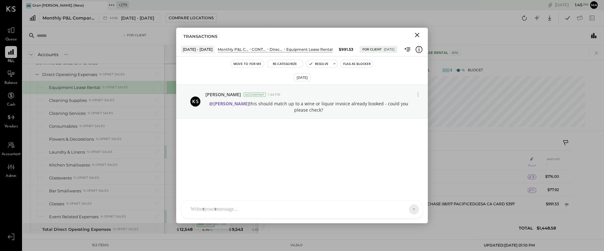
click at [298, 206] on div at bounding box center [297, 209] width 218 height 14
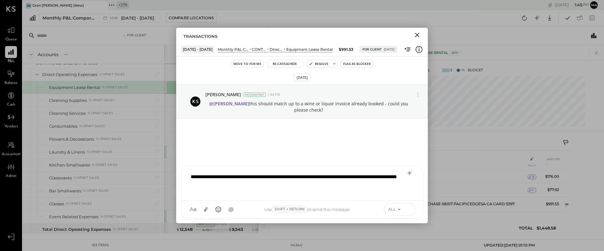
click at [409, 207] on icon at bounding box center [409, 209] width 6 height 6
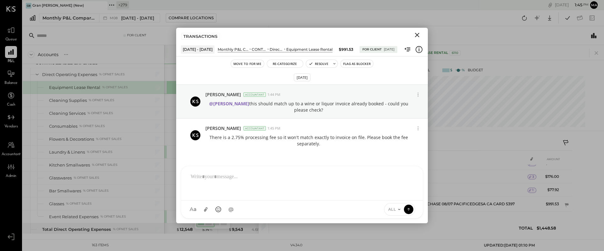
click at [418, 35] on icon "Close" at bounding box center [417, 35] width 4 height 4
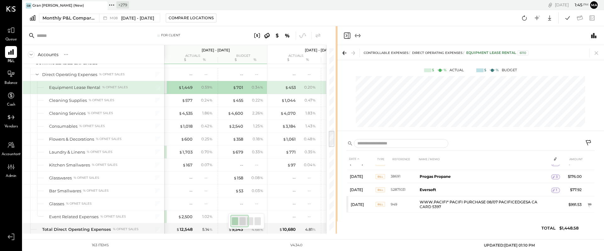
drag, startPoint x: 268, startPoint y: 158, endPoint x: 337, endPoint y: 156, distance: 69.3
click at [337, 156] on div "For Client Accounts S % GL [DATE] - [DATE] actuals budget $ % $ % [DATE] - [DAT…" at bounding box center [314, 129] width 582 height 207
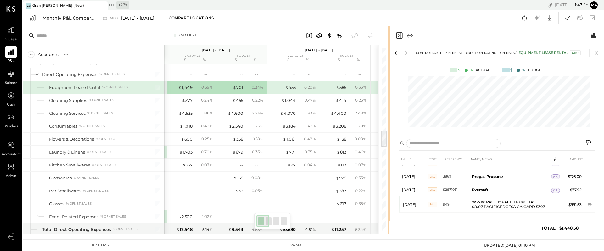
drag, startPoint x: 336, startPoint y: 139, endPoint x: 390, endPoint y: 134, distance: 53.7
click at [390, 134] on div "For Client Accounts S % GL [DATE] - [DATE] actuals budget $ % $ % [DATE] - [DAT…" at bounding box center [314, 129] width 582 height 207
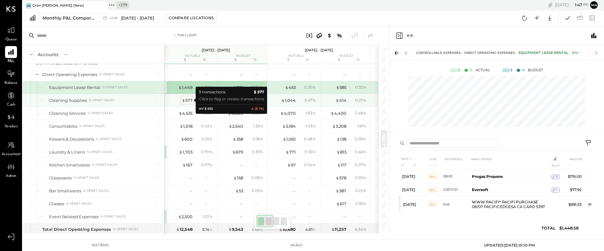
click at [186, 100] on div "$ 577" at bounding box center [187, 100] width 11 height 6
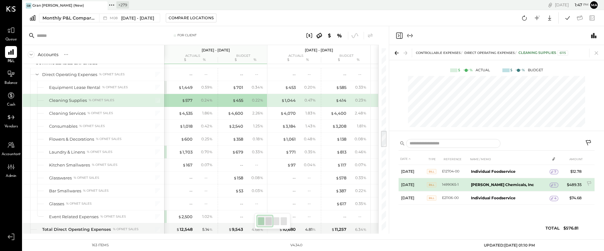
click at [555, 183] on span "1" at bounding box center [555, 185] width 1 height 4
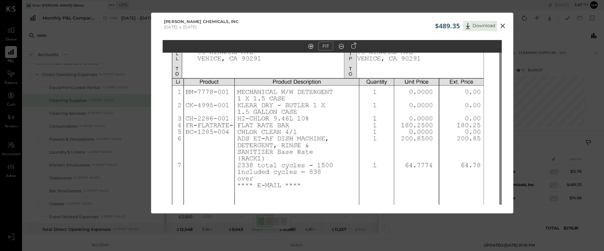
drag, startPoint x: 313, startPoint y: 69, endPoint x: 311, endPoint y: 127, distance: 58.3
click at [311, 127] on img at bounding box center [329, 171] width 339 height 439
click at [501, 25] on icon at bounding box center [503, 26] width 8 height 8
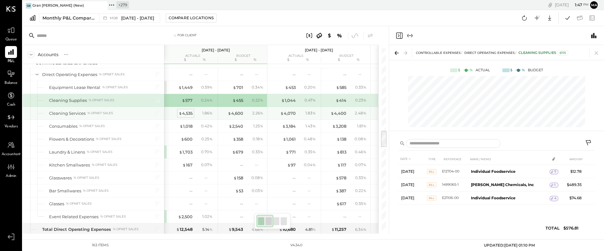
click at [185, 113] on div "$ 4,535" at bounding box center [186, 113] width 14 height 6
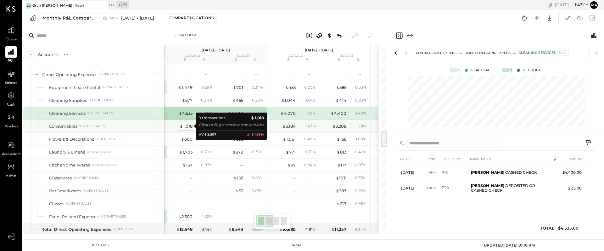
click at [184, 126] on div "$ 1,018" at bounding box center [186, 126] width 13 height 6
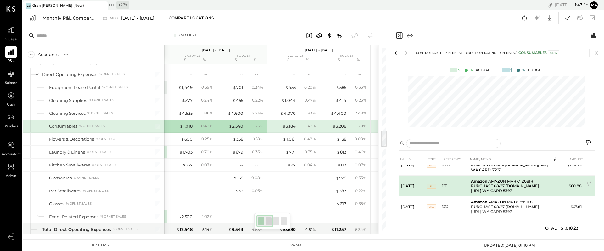
scroll to position [136, 0]
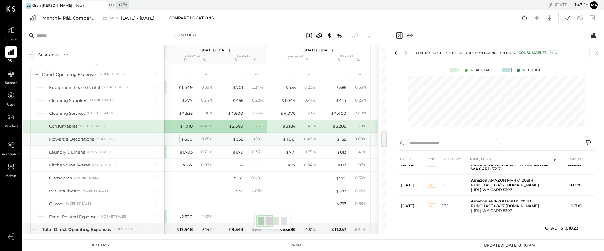
click at [188, 139] on div "$ 600" at bounding box center [187, 139] width 12 height 6
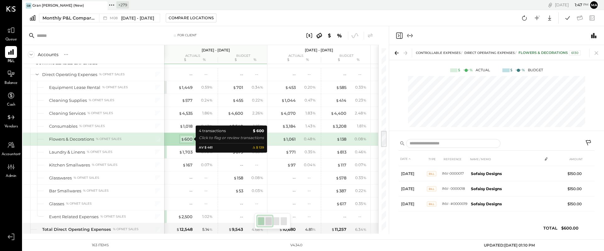
scroll to position [14, 0]
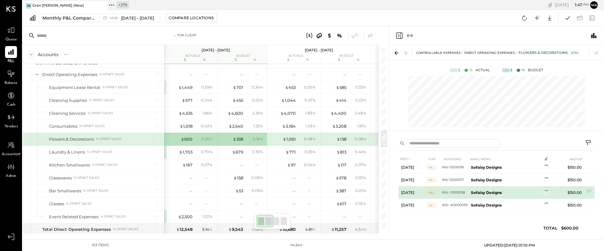
scroll to position [7, 0]
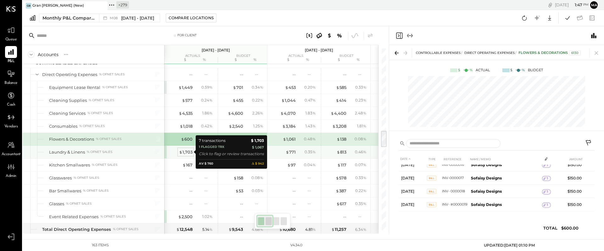
click at [184, 151] on div "$ 1,703" at bounding box center [186, 152] width 14 height 6
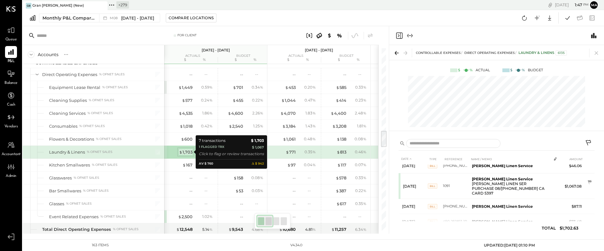
scroll to position [65, 0]
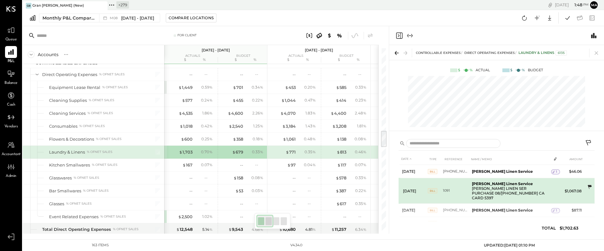
click at [590, 185] on icon at bounding box center [590, 186] width 4 height 4
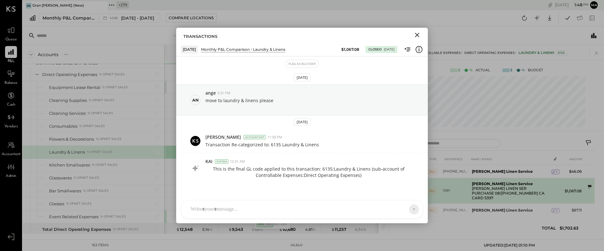
scroll to position [2, 0]
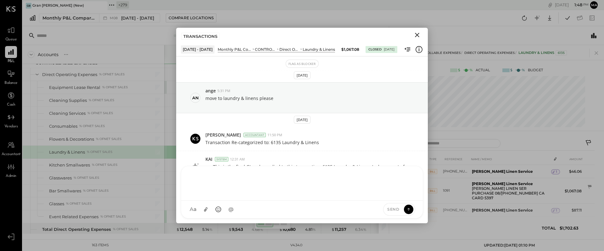
click at [265, 200] on div at bounding box center [302, 183] width 242 height 34
type input "*****"
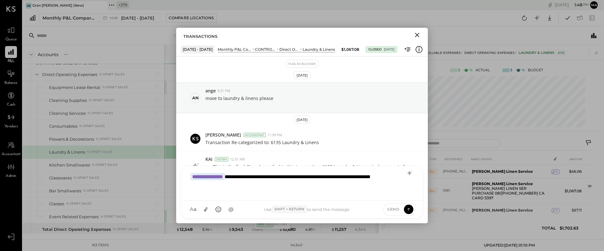
click at [345, 177] on div "**********" at bounding box center [302, 182] width 229 height 25
click at [407, 208] on icon at bounding box center [409, 209] width 6 height 6
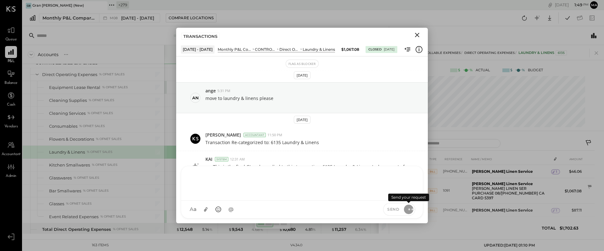
scroll to position [43, 0]
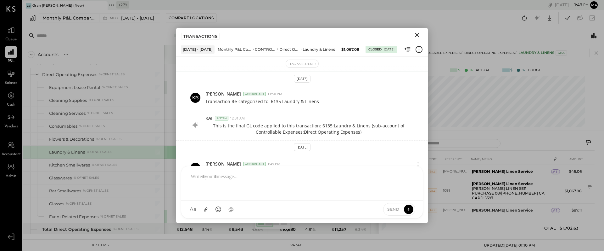
click at [417, 33] on icon "Close" at bounding box center [418, 35] width 8 height 8
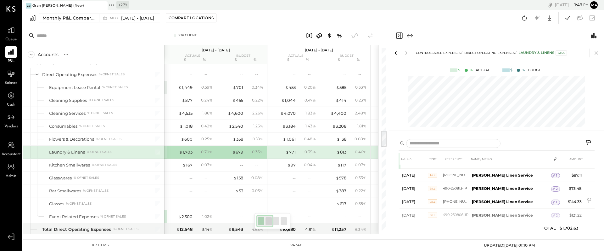
scroll to position [54, 0]
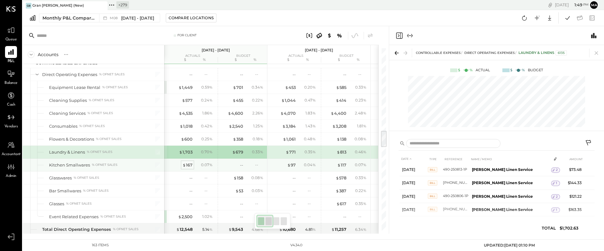
click at [187, 164] on div "$ 167" at bounding box center [188, 165] width 10 height 6
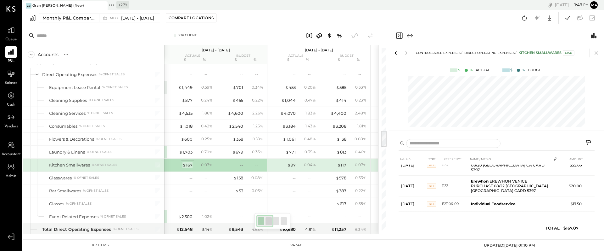
scroll to position [37, 0]
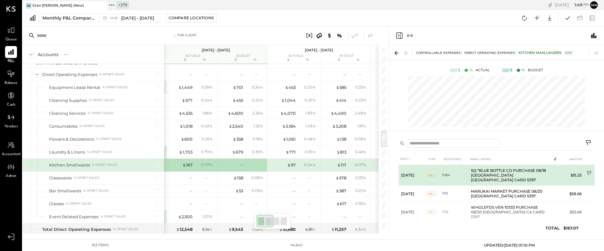
click at [588, 172] on icon at bounding box center [590, 173] width 6 height 6
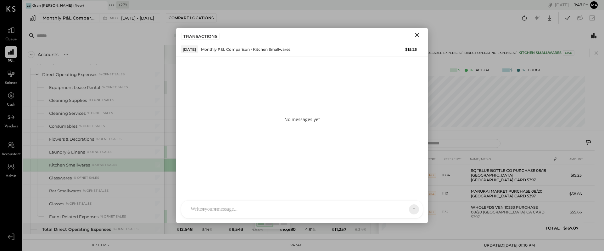
click at [334, 210] on div at bounding box center [302, 209] width 242 height 18
type input "*****"
click at [409, 207] on icon at bounding box center [409, 209] width 6 height 6
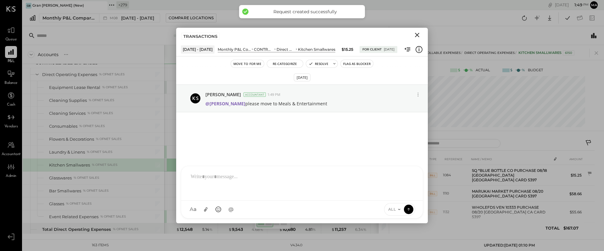
click at [417, 35] on icon "Close" at bounding box center [417, 35] width 4 height 4
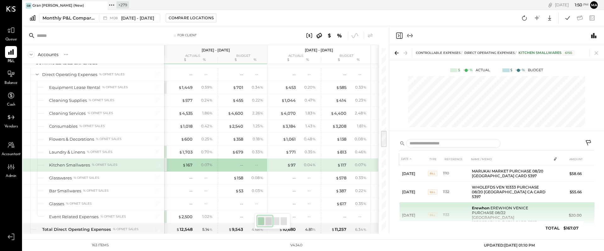
scroll to position [19, 0]
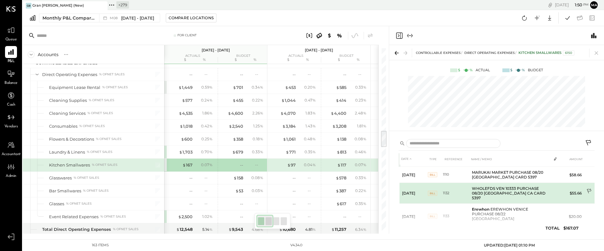
click at [588, 188] on icon at bounding box center [590, 191] width 6 height 6
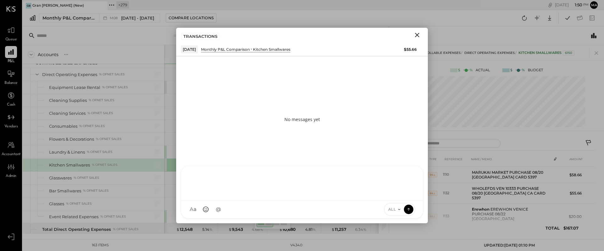
click at [324, 195] on div at bounding box center [302, 182] width 229 height 25
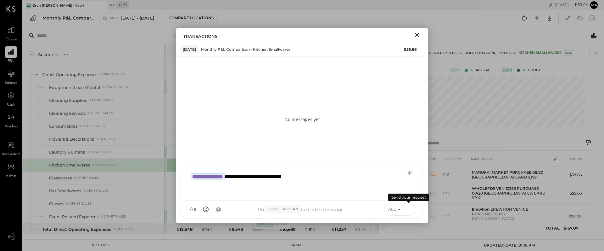
click at [409, 209] on icon at bounding box center [409, 209] width 6 height 6
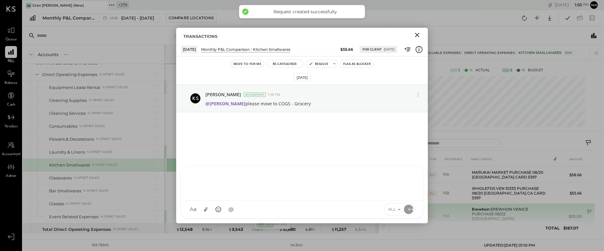
click at [588, 209] on icon at bounding box center [590, 212] width 6 height 6
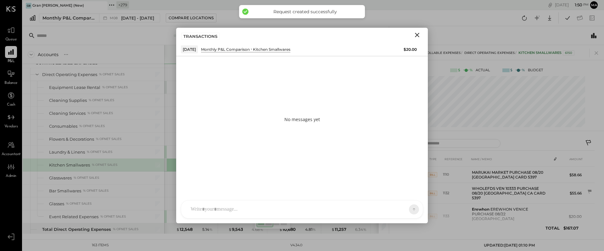
click at [306, 201] on div "FL [PERSON_NAME] A [PERSON_NAME] [PERSON_NAME] AR [PERSON_NAME] AP [PERSON_NAME…" at bounding box center [302, 209] width 252 height 28
click at [304, 206] on div at bounding box center [297, 209] width 218 height 14
type input "*****"
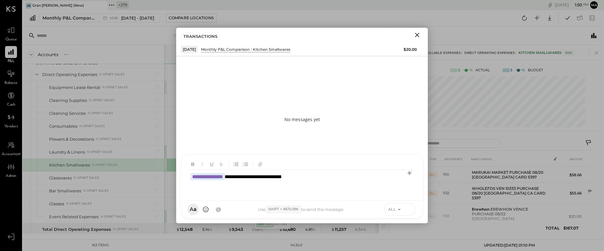
click at [410, 209] on icon at bounding box center [409, 209] width 6 height 6
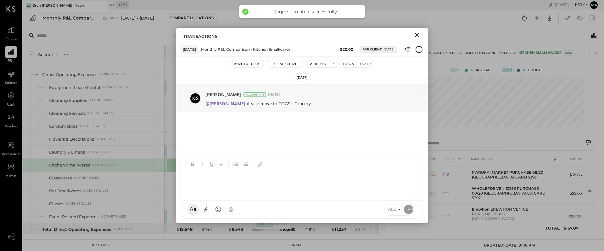
click at [418, 34] on icon "Close" at bounding box center [417, 35] width 4 height 4
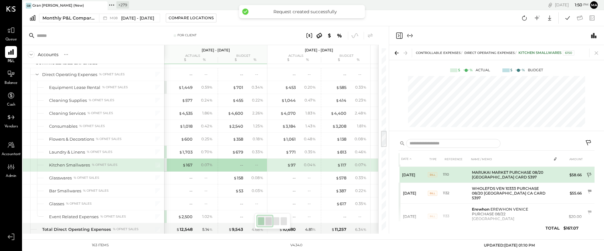
click at [589, 172] on icon at bounding box center [590, 175] width 6 height 6
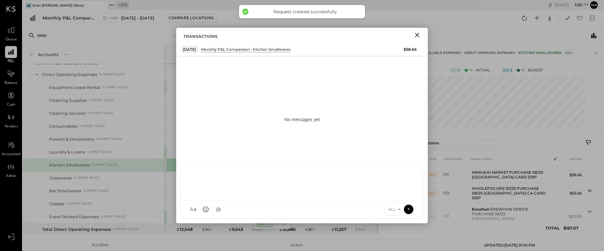
click at [337, 200] on div at bounding box center [302, 183] width 242 height 34
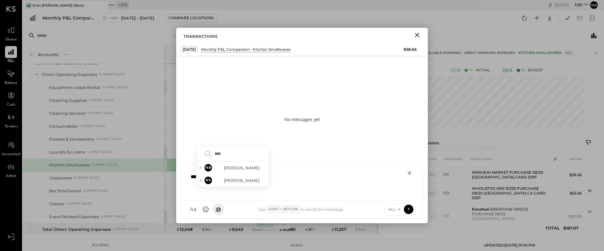
type input "*****"
click at [406, 208] on icon at bounding box center [409, 209] width 6 height 6
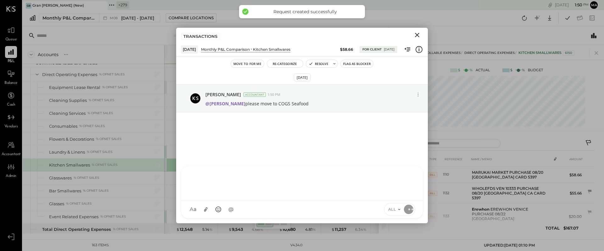
click at [418, 34] on icon "Close" at bounding box center [418, 35] width 8 height 8
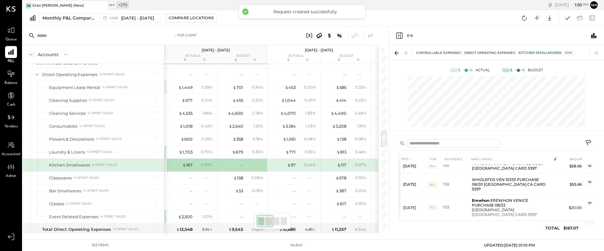
scroll to position [36, 0]
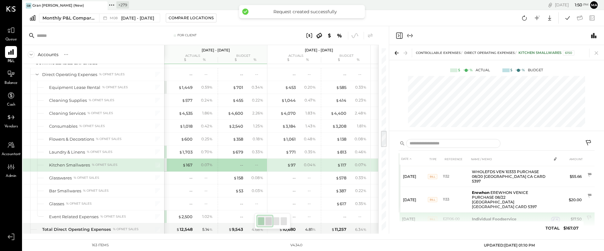
click at [557, 217] on span "4" at bounding box center [557, 219] width 2 height 4
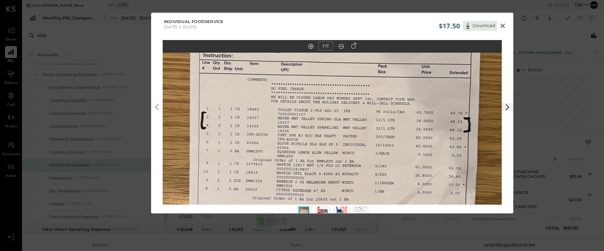
click at [501, 24] on icon at bounding box center [503, 26] width 8 height 8
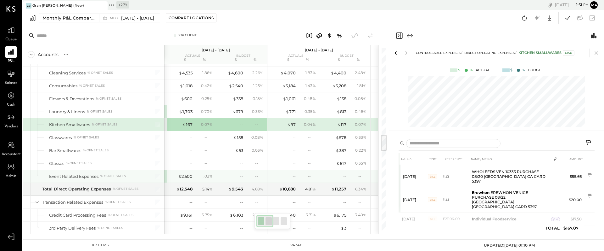
scroll to position [927, 0]
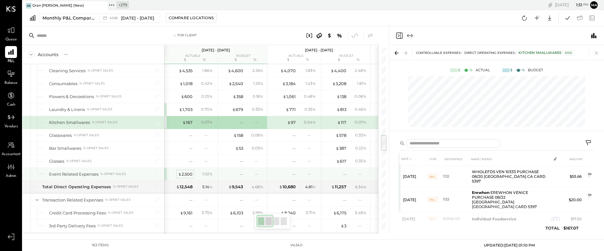
click at [186, 173] on div "$ 2,500" at bounding box center [185, 174] width 14 height 6
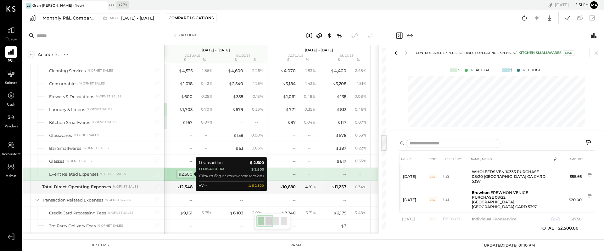
scroll to position [0, 0]
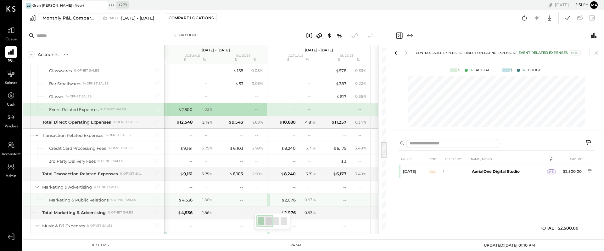
scroll to position [1009, 0]
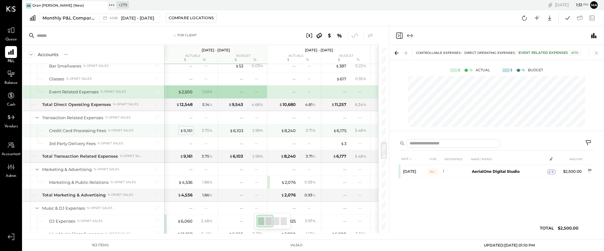
click at [187, 130] on div "$ 9,161" at bounding box center [186, 130] width 13 height 6
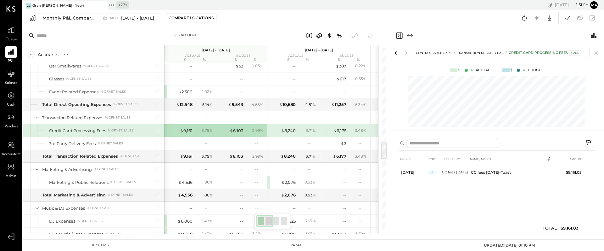
click at [598, 53] on icon at bounding box center [596, 52] width 9 height 9
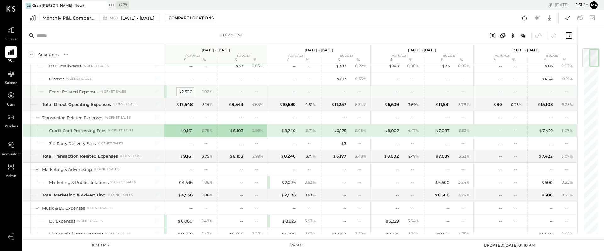
click at [186, 91] on div "$ 2,500" at bounding box center [185, 92] width 14 height 6
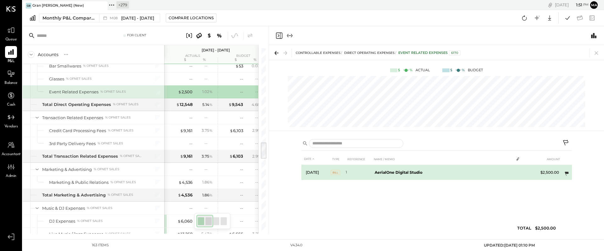
click at [567, 172] on icon at bounding box center [567, 173] width 4 height 4
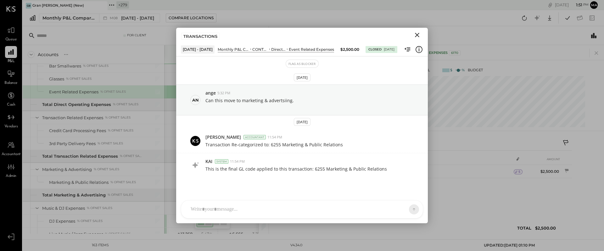
click at [294, 205] on div at bounding box center [302, 209] width 242 height 18
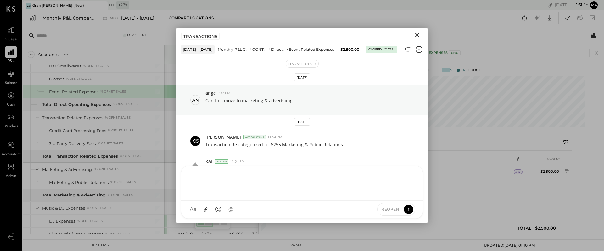
click at [260, 184] on div at bounding box center [302, 182] width 229 height 25
type input "*****"
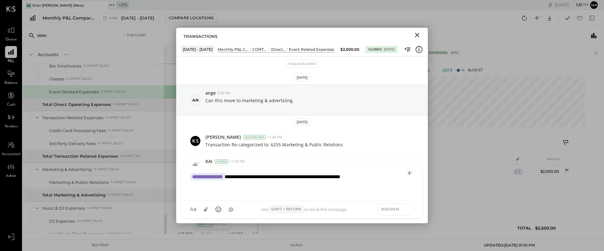
click at [411, 206] on icon at bounding box center [409, 209] width 6 height 6
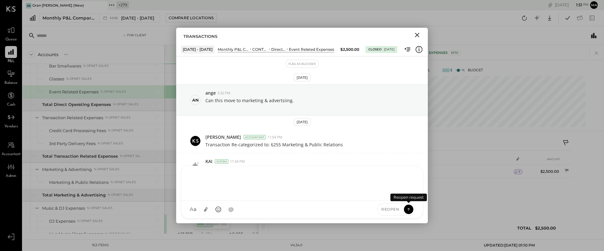
scroll to position [43, 0]
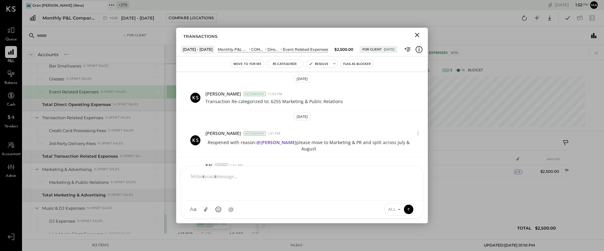
click at [418, 33] on icon "Close" at bounding box center [418, 35] width 8 height 8
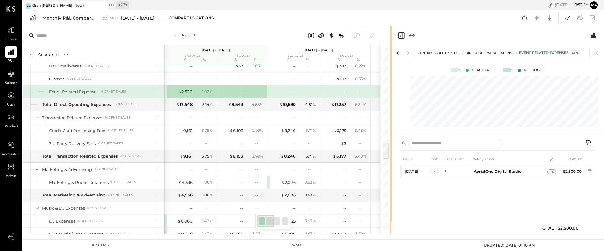
drag, startPoint x: 378, startPoint y: 168, endPoint x: 227, endPoint y: 131, distance: 155.2
click at [388, 167] on div "For Client Accounts S % GL [DATE] - [DATE] actuals budget $ % $ % [DATE] - [DAT…" at bounding box center [207, 129] width 368 height 207
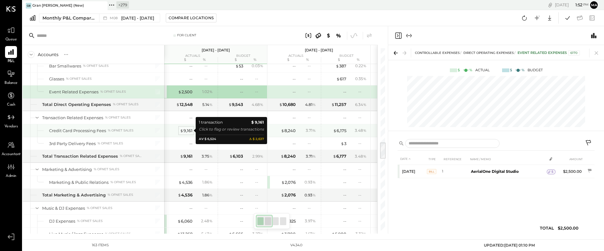
click at [189, 129] on div "$ 9,161" at bounding box center [186, 130] width 13 height 6
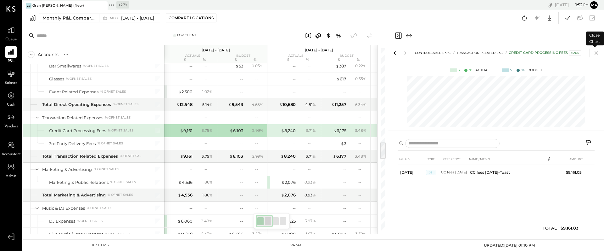
click at [596, 53] on icon at bounding box center [596, 52] width 9 height 9
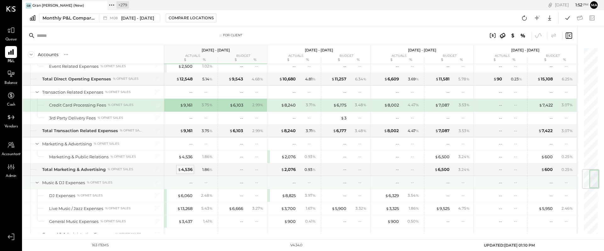
scroll to position [1040, 0]
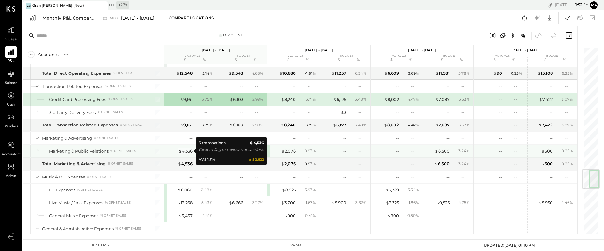
click at [188, 150] on div "$ 4,536" at bounding box center [185, 151] width 14 height 6
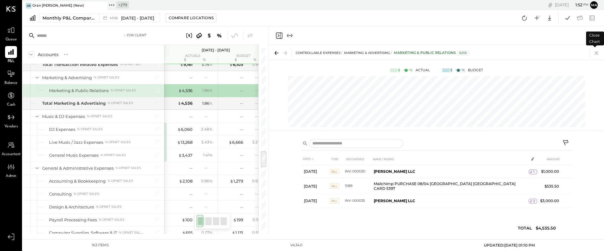
click at [596, 53] on icon at bounding box center [596, 52] width 9 height 9
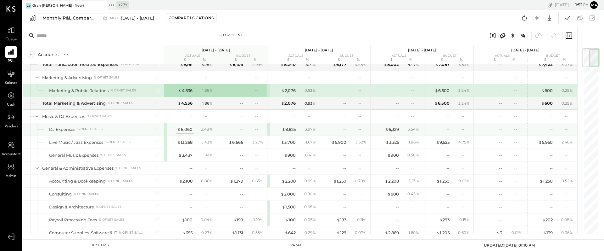
click at [186, 129] on div "$ 6,060" at bounding box center [185, 129] width 15 height 6
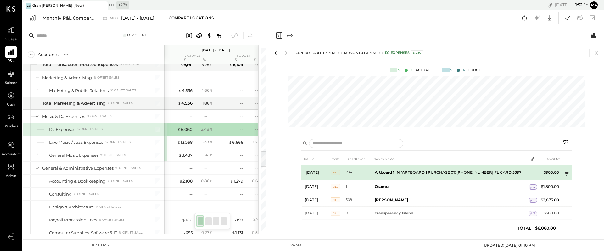
click at [566, 171] on icon at bounding box center [567, 173] width 6 height 6
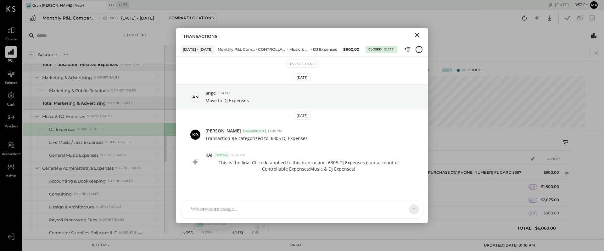
click at [418, 33] on icon "Close" at bounding box center [418, 35] width 8 height 8
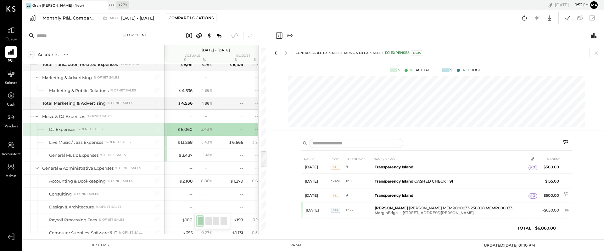
scroll to position [53, 0]
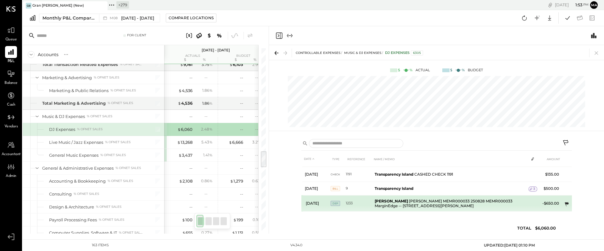
click at [567, 203] on icon at bounding box center [567, 203] width 4 height 4
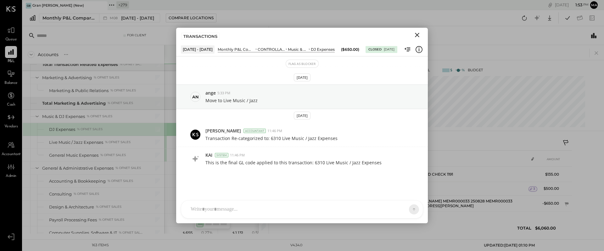
click at [417, 34] on icon "Close" at bounding box center [417, 35] width 4 height 4
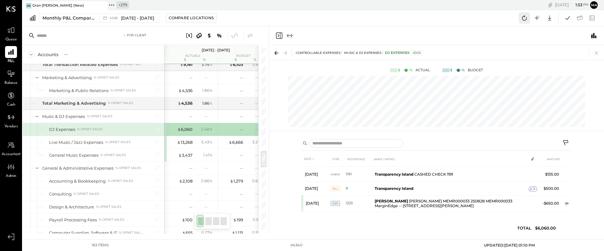
click at [524, 18] on icon at bounding box center [525, 18] width 8 height 8
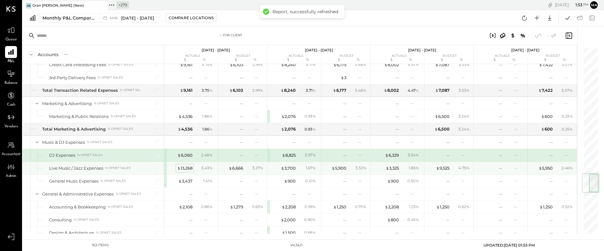
scroll to position [1075, 0]
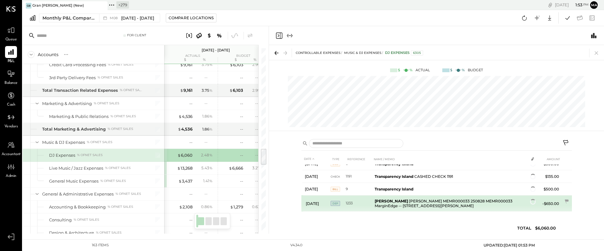
scroll to position [53, 0]
click at [429, 200] on td "Andy Sanesi Andy Sansei MEMR000033 250828 MEMR000033 MarginEdge -- 4200 Wilson …" at bounding box center [450, 203] width 156 height 16
click at [567, 203] on icon at bounding box center [567, 203] width 4 height 4
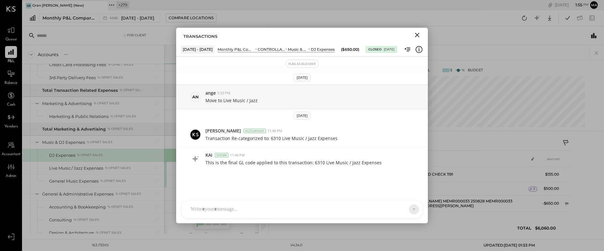
click at [418, 35] on icon "Close" at bounding box center [417, 35] width 4 height 4
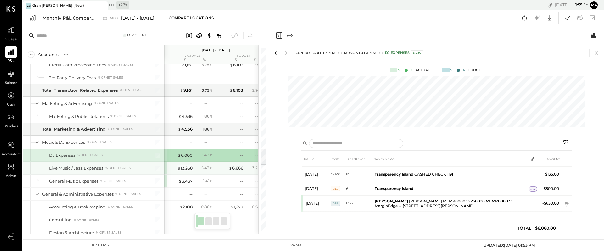
click at [191, 170] on div "$ 13,268" at bounding box center [184, 168] width 15 height 6
click at [185, 167] on div "$ 13,268" at bounding box center [184, 168] width 15 height 6
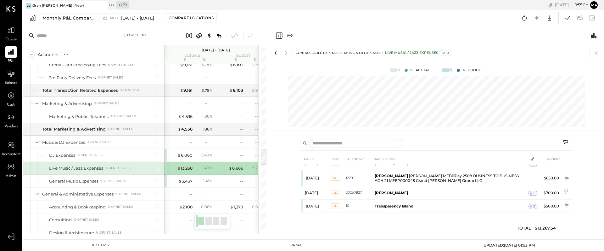
scroll to position [128, 0]
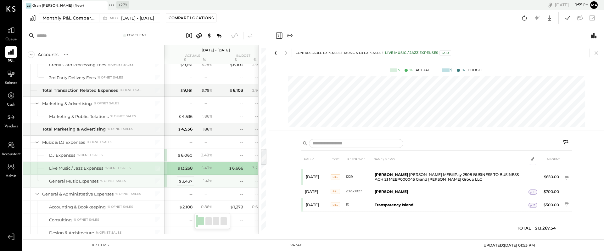
drag, startPoint x: 176, startPoint y: 178, endPoint x: 183, endPoint y: 180, distance: 6.9
click at [176, 178] on div "$ 3,437" at bounding box center [179, 181] width 25 height 6
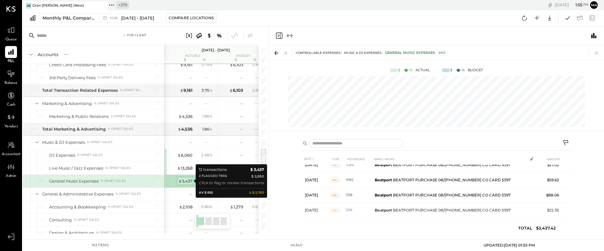
drag, startPoint x: 183, startPoint y: 180, endPoint x: 186, endPoint y: 180, distance: 3.5
click at [183, 180] on div "$ 3,437" at bounding box center [185, 181] width 14 height 6
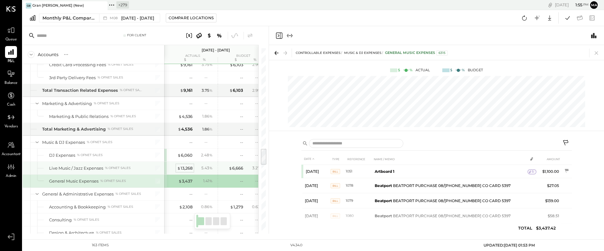
click at [187, 167] on div "$ 13,268" at bounding box center [184, 168] width 15 height 6
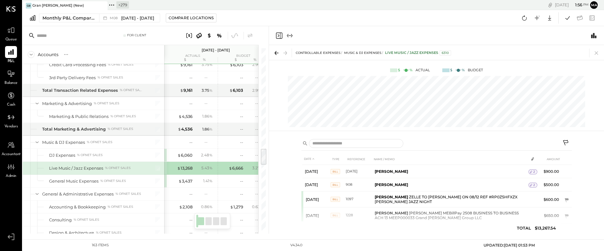
click at [567, 141] on icon at bounding box center [567, 143] width 8 height 8
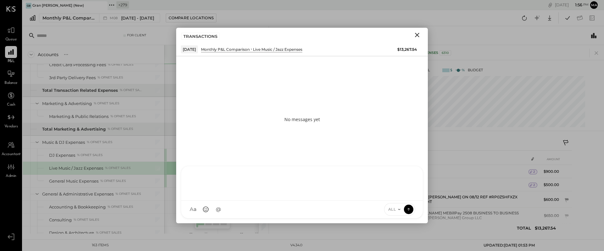
click at [338, 200] on div at bounding box center [302, 183] width 242 height 34
type input "*****"
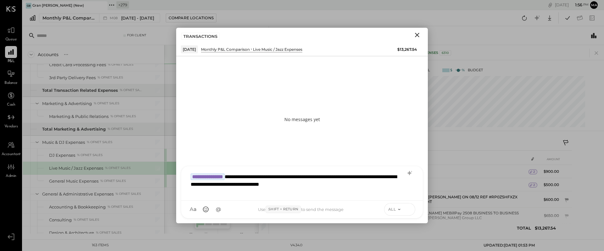
click at [409, 208] on icon at bounding box center [409, 207] width 3 height 1
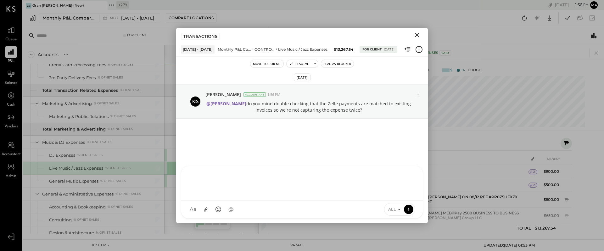
click at [418, 34] on icon "Close" at bounding box center [417, 35] width 4 height 4
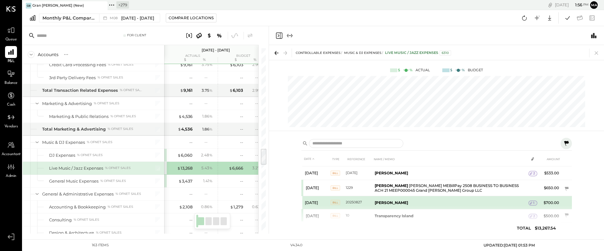
scroll to position [128, 0]
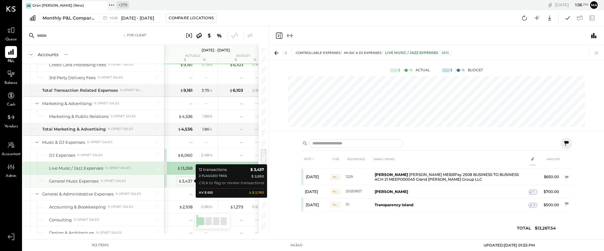
click at [184, 182] on div "$ 3,437" at bounding box center [185, 181] width 14 height 6
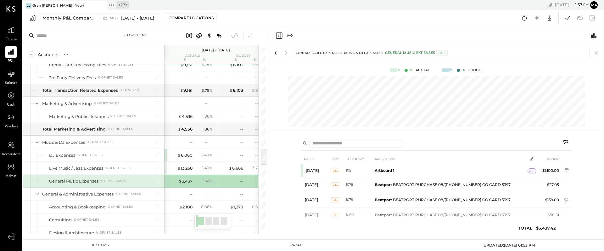
scroll to position [1, 0]
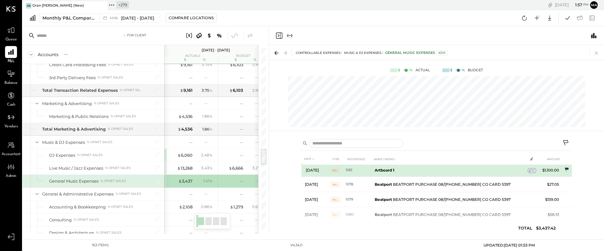
click at [567, 167] on icon at bounding box center [567, 169] width 4 height 4
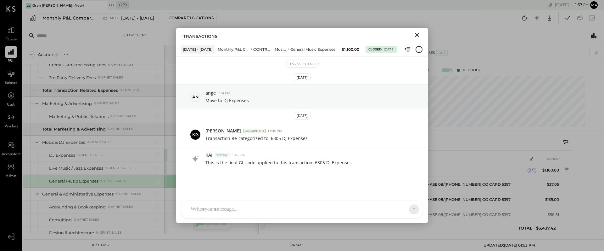
click at [417, 34] on icon "Close" at bounding box center [417, 35] width 4 height 4
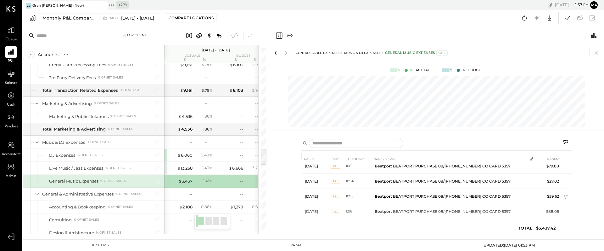
scroll to position [131, 0]
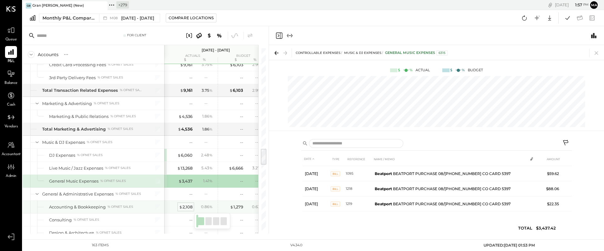
click at [187, 205] on div "$ 2,108" at bounding box center [186, 207] width 14 height 6
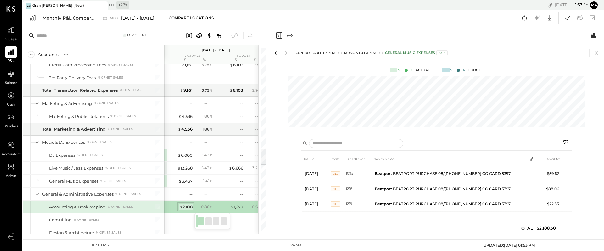
scroll to position [0, 0]
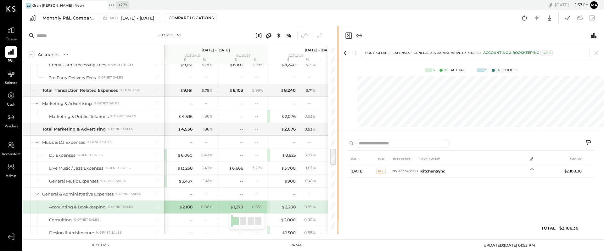
drag, startPoint x: 268, startPoint y: 172, endPoint x: 205, endPoint y: 175, distance: 63.3
click at [360, 168] on div "For Client Accounts S % GL [DATE] - [DATE] actuals budget $ % $ % [DATE] - [DAT…" at bounding box center [314, 129] width 582 height 207
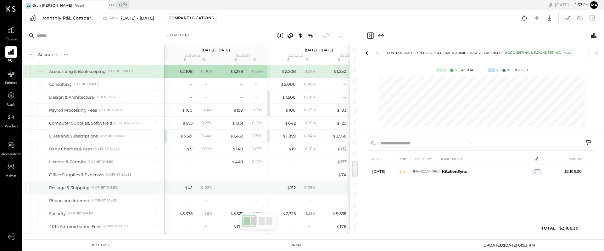
scroll to position [0, 0]
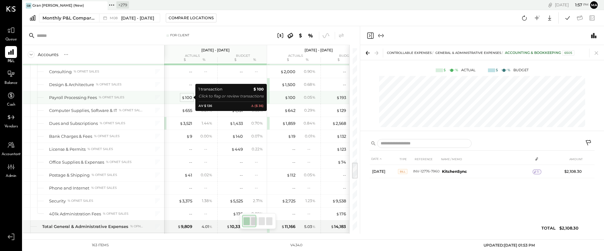
click at [188, 98] on div "$ 100" at bounding box center [187, 97] width 11 height 6
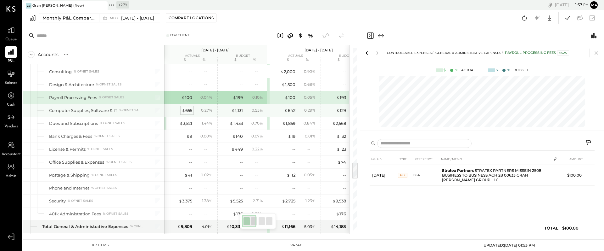
click at [187, 109] on div "$ 655" at bounding box center [187, 110] width 10 height 6
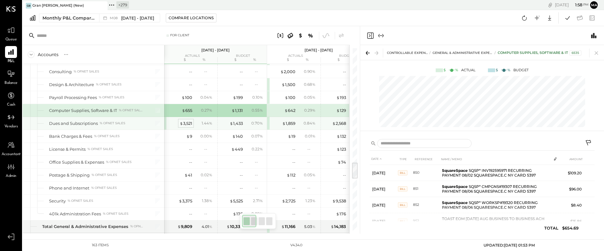
click at [185, 122] on div "$ 3,521" at bounding box center [186, 123] width 13 height 6
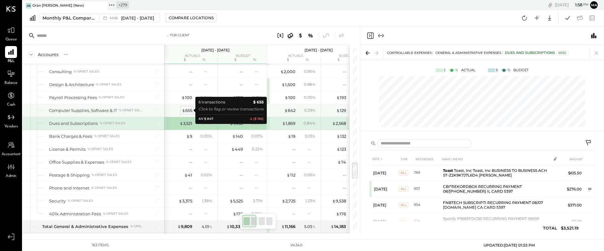
click at [187, 110] on div "$ 655" at bounding box center [187, 110] width 10 height 6
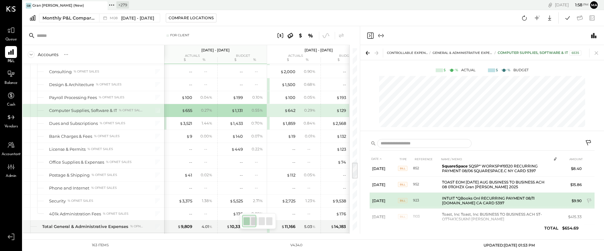
scroll to position [50, 0]
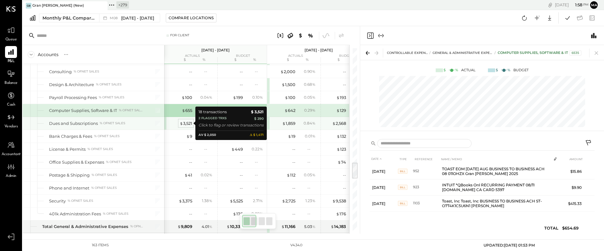
click at [189, 123] on div "$ 3,521" at bounding box center [186, 123] width 13 height 6
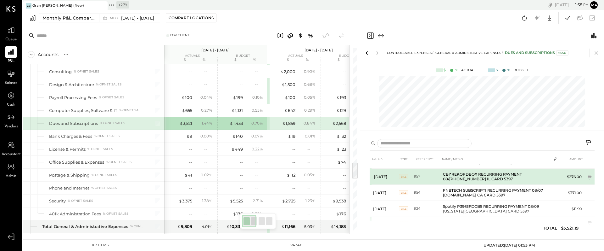
scroll to position [13, 0]
click at [590, 175] on icon at bounding box center [590, 177] width 4 height 4
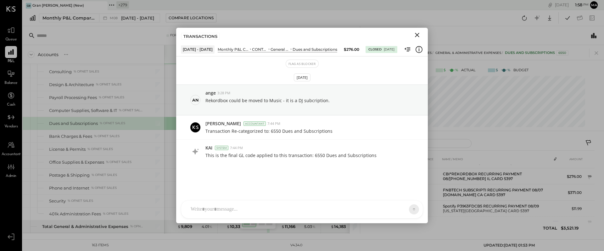
click at [418, 35] on icon "Close" at bounding box center [418, 35] width 8 height 8
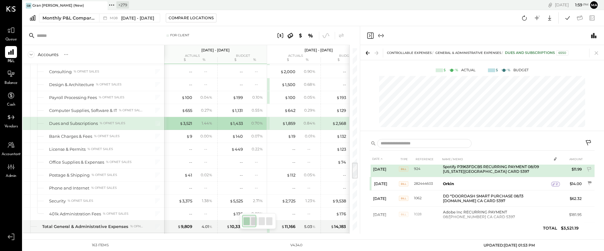
scroll to position [54, 0]
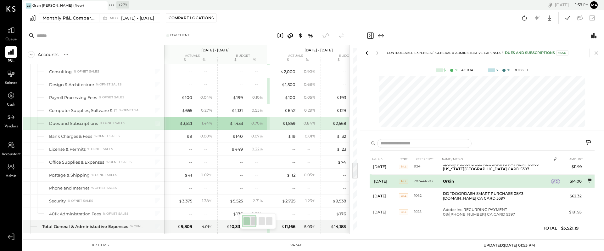
click at [590, 179] on icon at bounding box center [590, 180] width 4 height 4
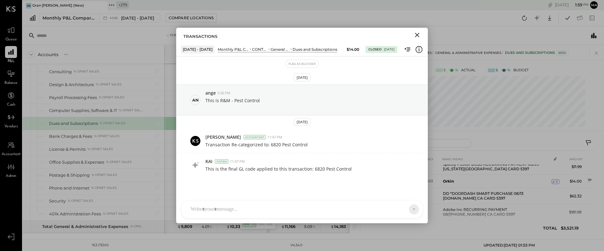
click at [416, 33] on icon "Close" at bounding box center [417, 35] width 4 height 4
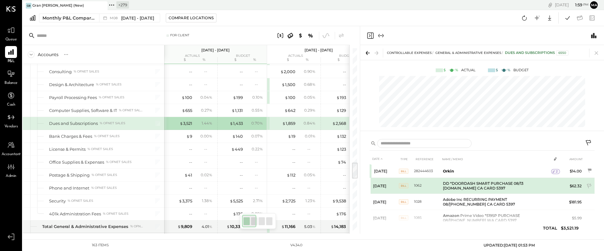
scroll to position [65, 0]
click at [590, 183] on icon at bounding box center [590, 185] width 6 height 6
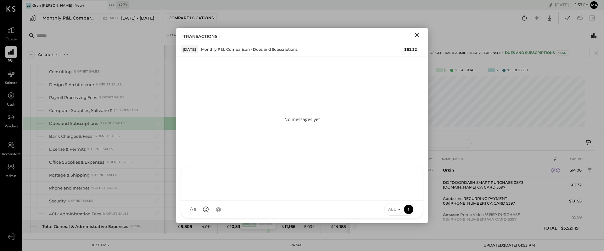
click at [356, 200] on div at bounding box center [302, 183] width 242 height 34
type input "*****"
click at [409, 208] on icon at bounding box center [409, 209] width 0 height 3
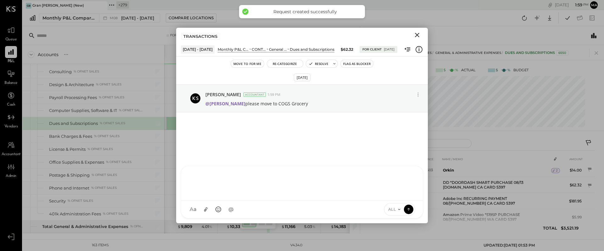
click at [417, 34] on icon "Close" at bounding box center [418, 35] width 8 height 8
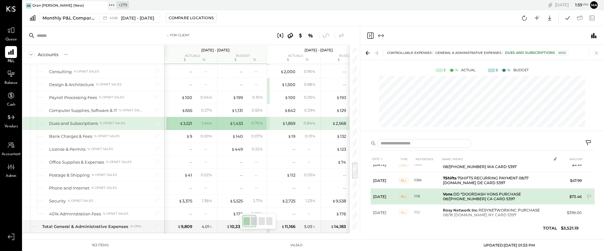
scroll to position [121, 0]
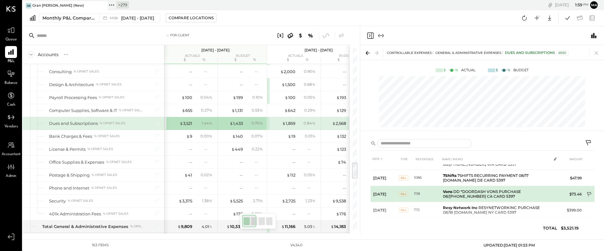
click at [588, 192] on icon at bounding box center [590, 194] width 6 height 6
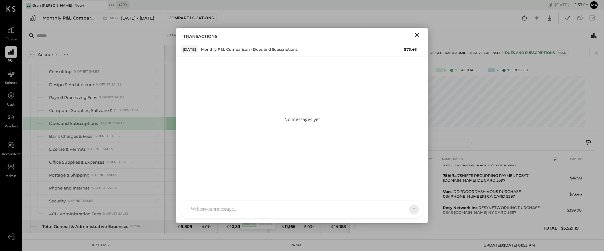
click at [363, 212] on div at bounding box center [302, 209] width 242 height 18
type input "*****"
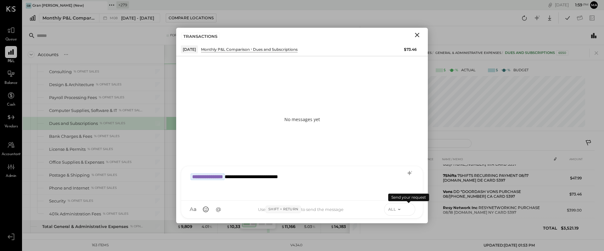
click at [409, 209] on icon at bounding box center [409, 209] width 6 height 6
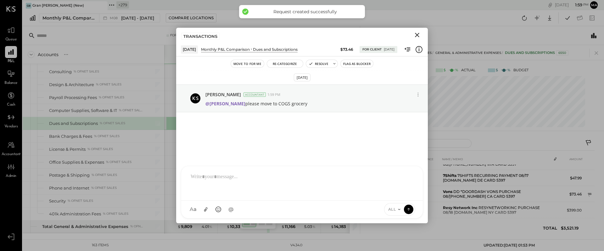
click at [418, 34] on icon "Close" at bounding box center [417, 35] width 4 height 4
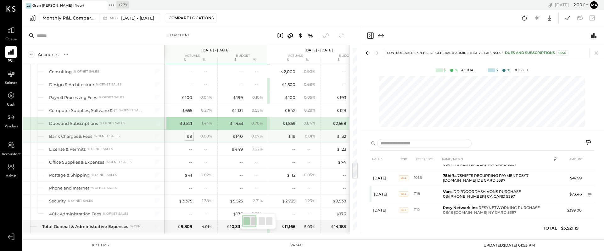
click at [189, 135] on div "$ 9" at bounding box center [189, 136] width 6 height 6
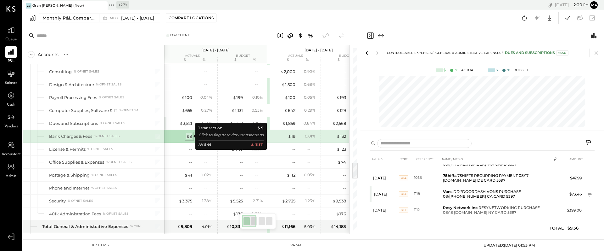
scroll to position [0, 0]
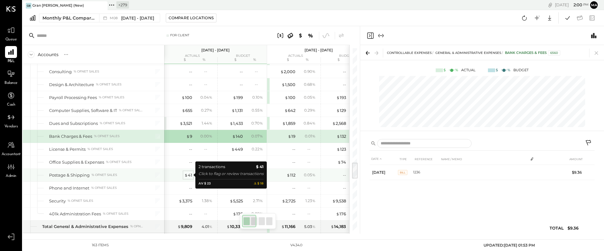
click at [189, 176] on div "$ 41" at bounding box center [188, 175] width 8 height 6
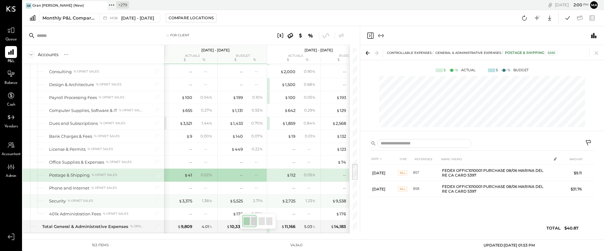
scroll to position [0, 2]
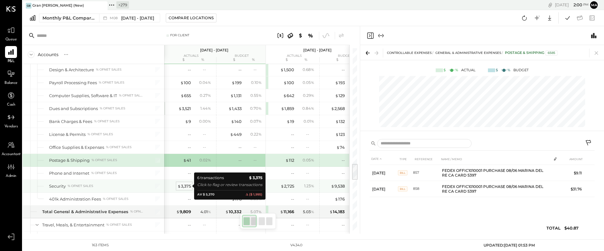
click at [187, 187] on div "$ 3,375" at bounding box center [185, 186] width 14 height 6
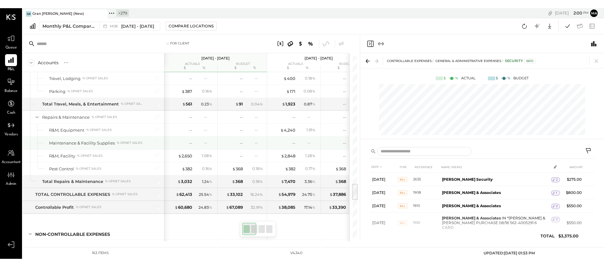
scroll to position [1366, 0]
